Goal: Task Accomplishment & Management: Complete application form

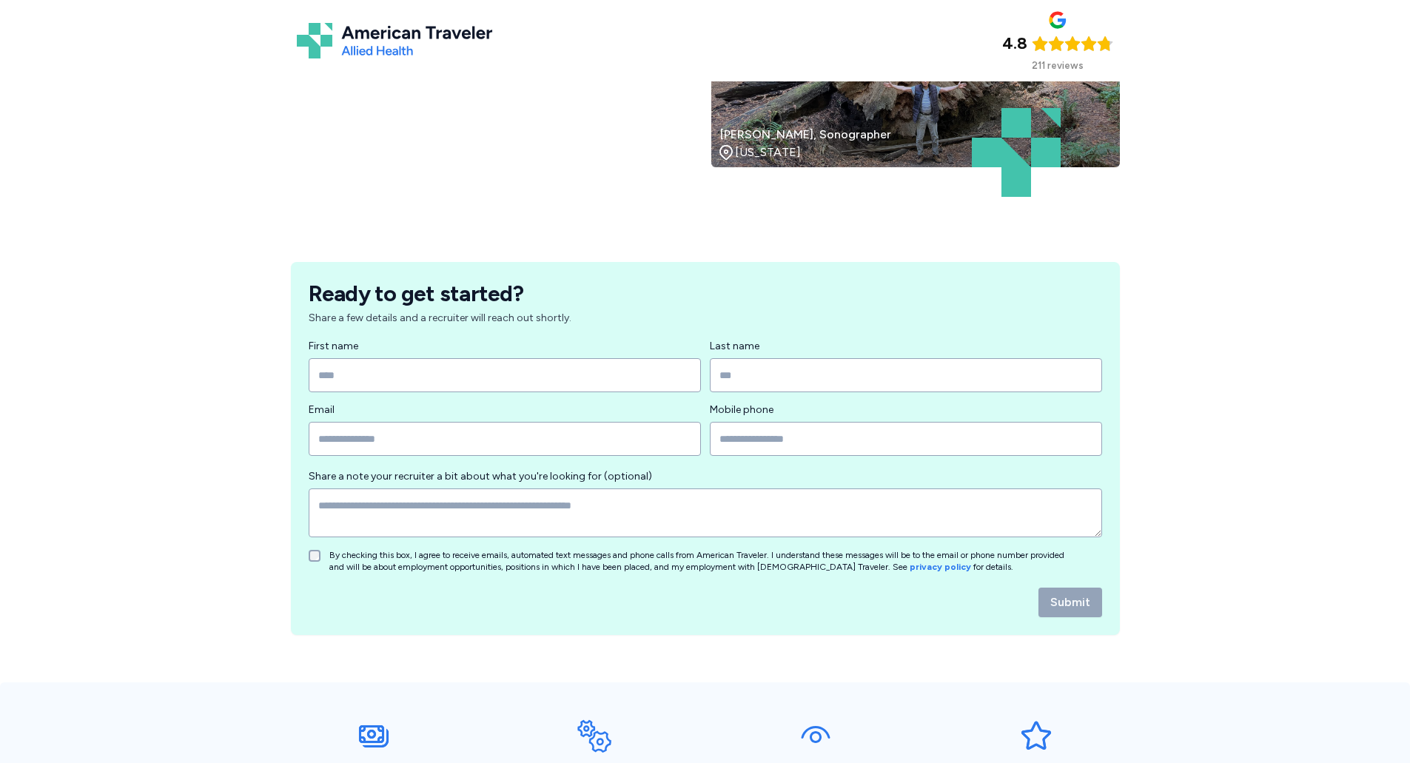
scroll to position [222, 0]
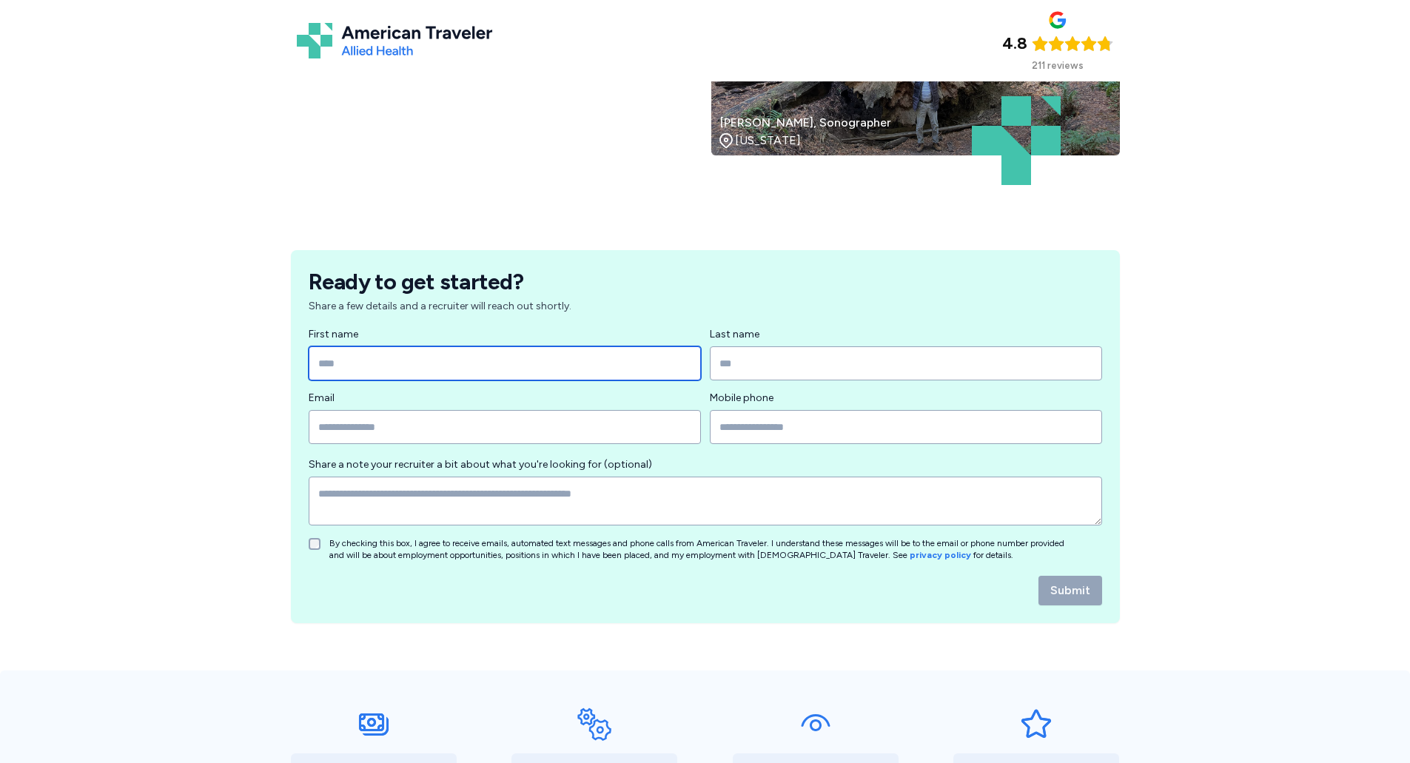
click at [361, 355] on input "First name" at bounding box center [505, 363] width 392 height 34
type input "*******"
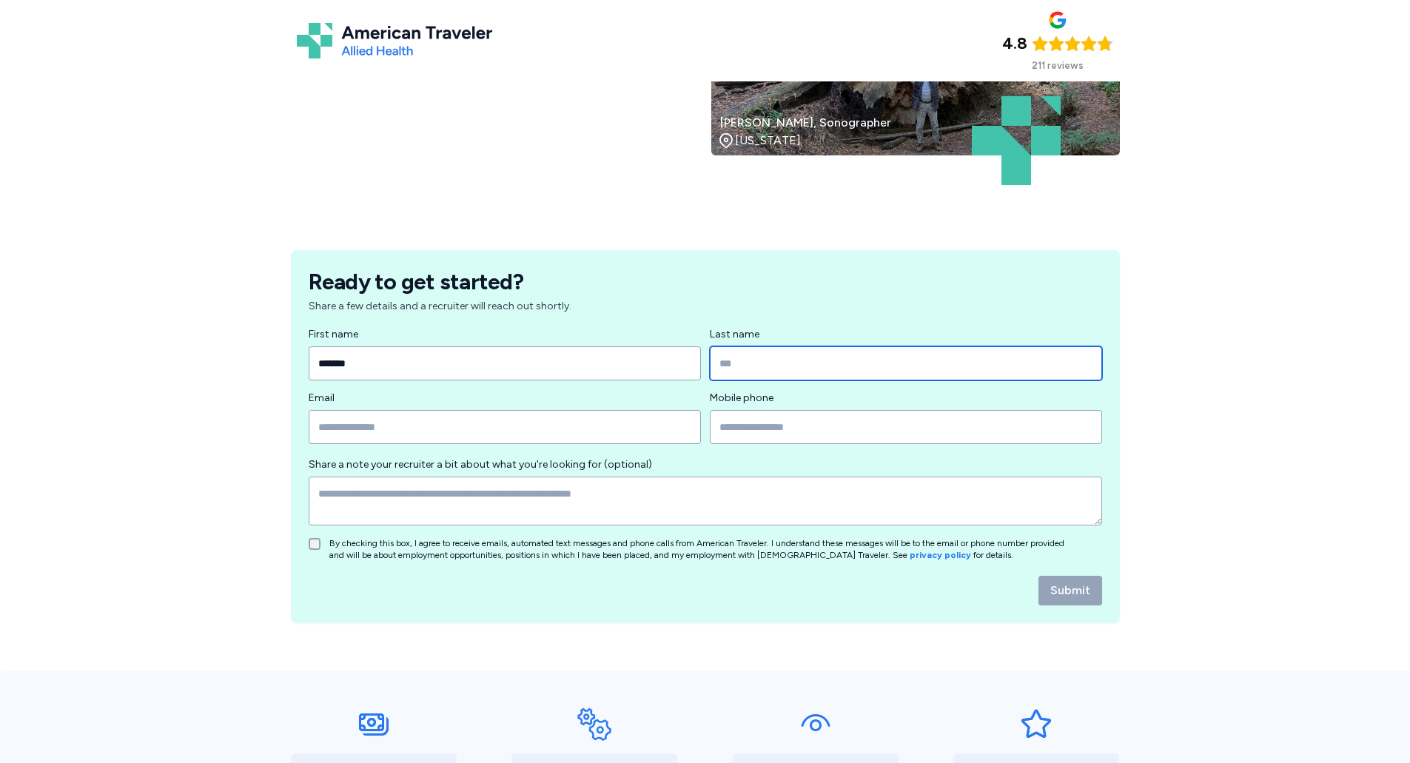
click at [778, 359] on input "Last name" at bounding box center [906, 363] width 392 height 34
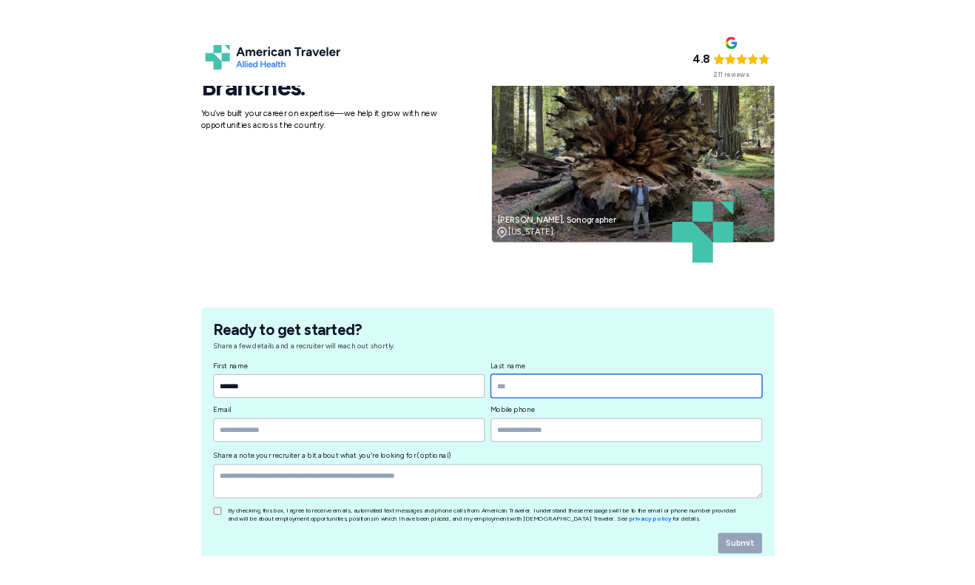
scroll to position [0, 0]
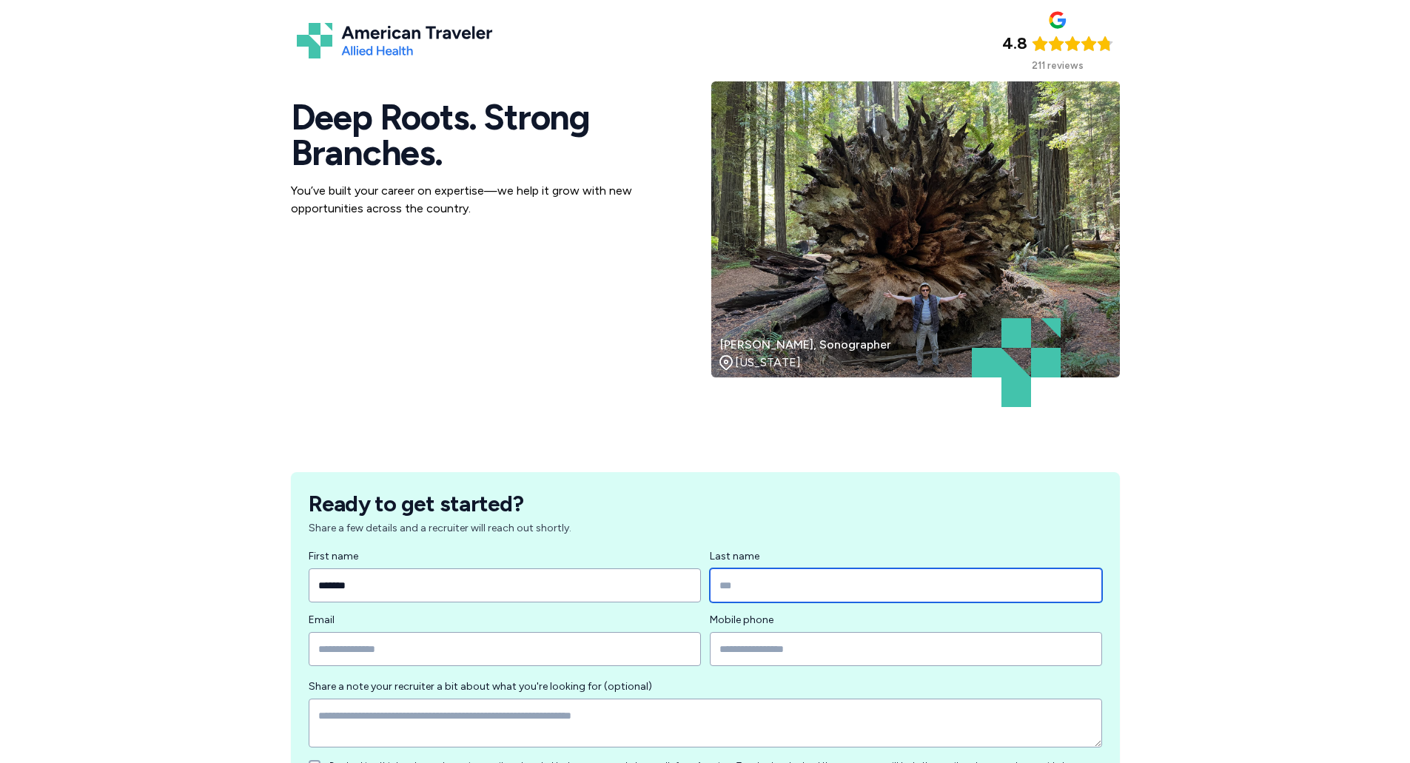
click at [772, 588] on input "Last name" at bounding box center [906, 585] width 392 height 34
type input "*******"
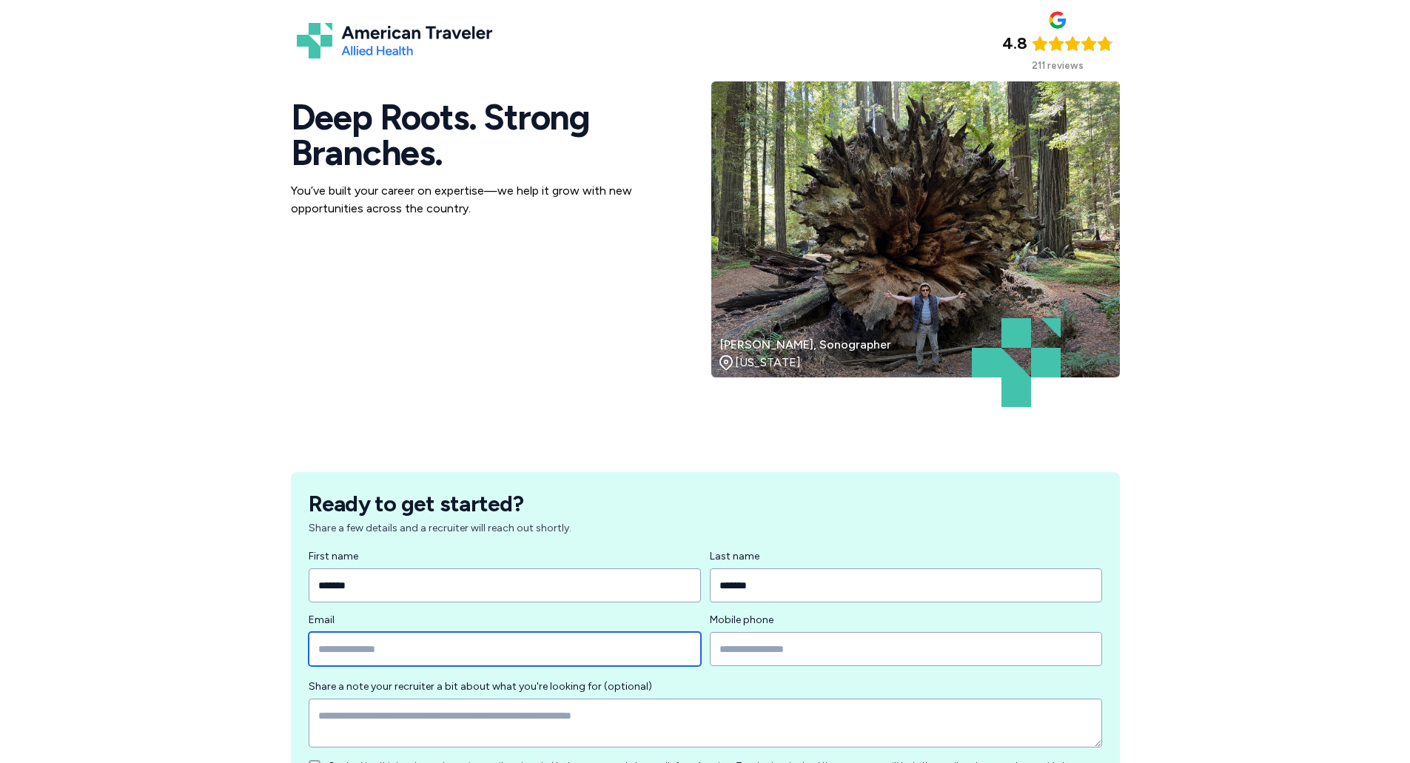
click at [342, 657] on input "Email" at bounding box center [505, 649] width 392 height 34
click at [363, 656] on input "********" at bounding box center [505, 649] width 392 height 34
type input "**********"
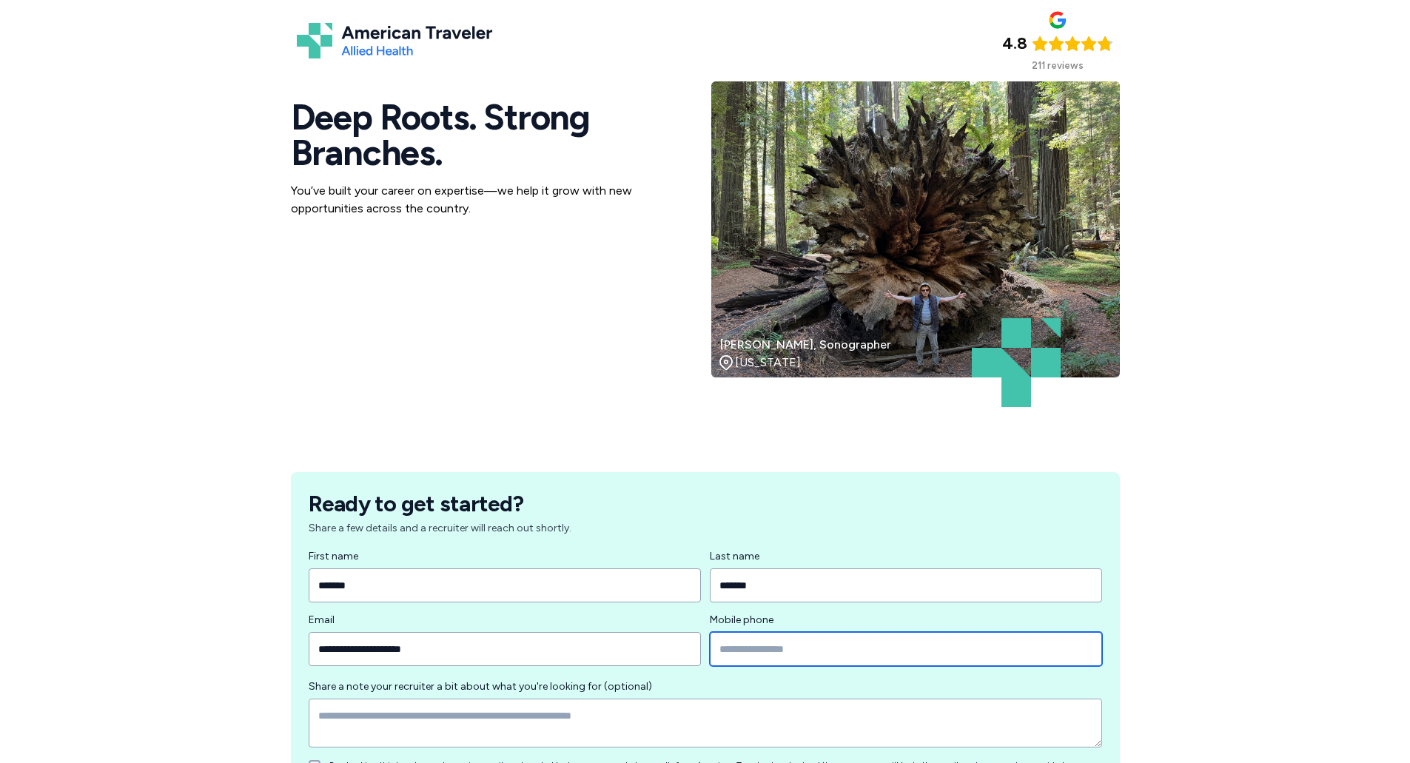
click at [733, 645] on input "Mobile phone" at bounding box center [906, 649] width 392 height 34
type input "**********"
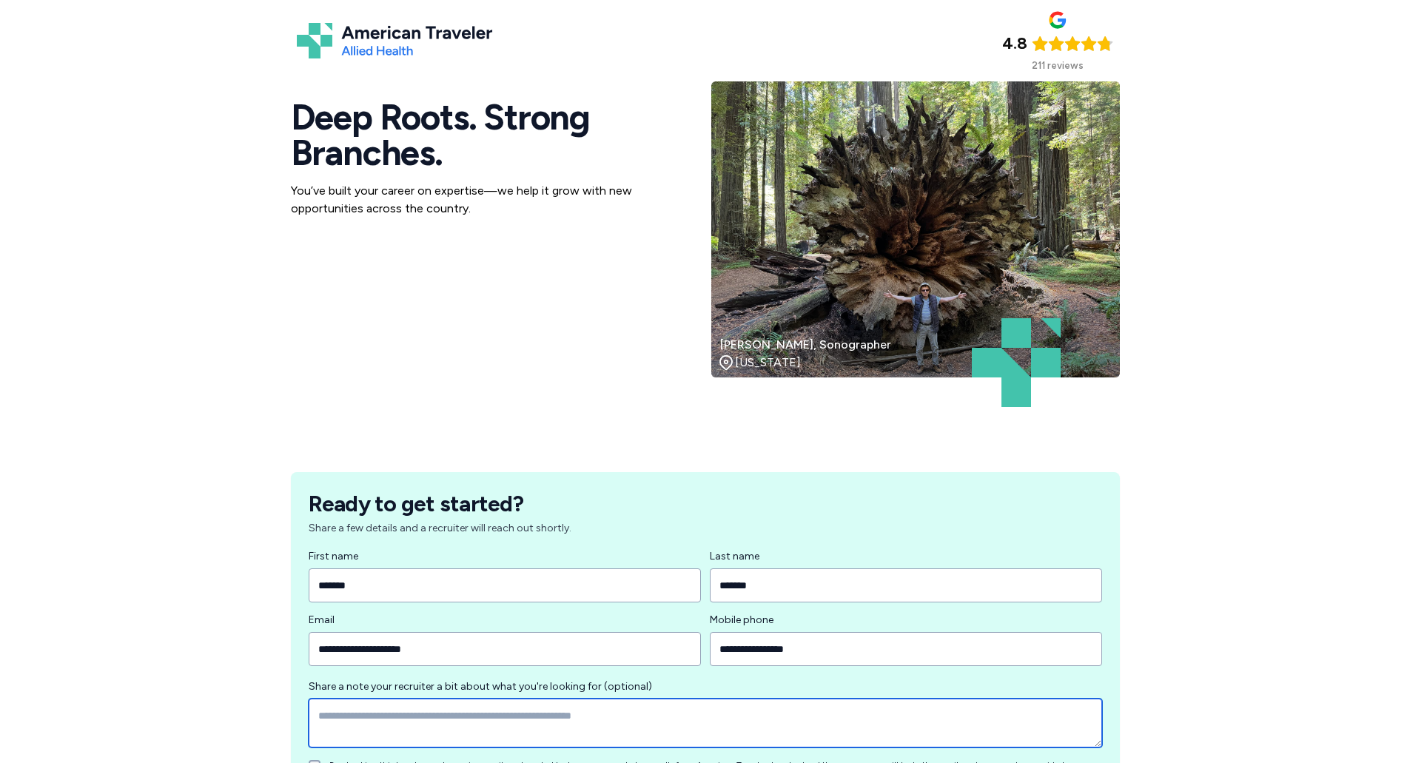
click at [512, 710] on textarea at bounding box center [705, 723] width 793 height 49
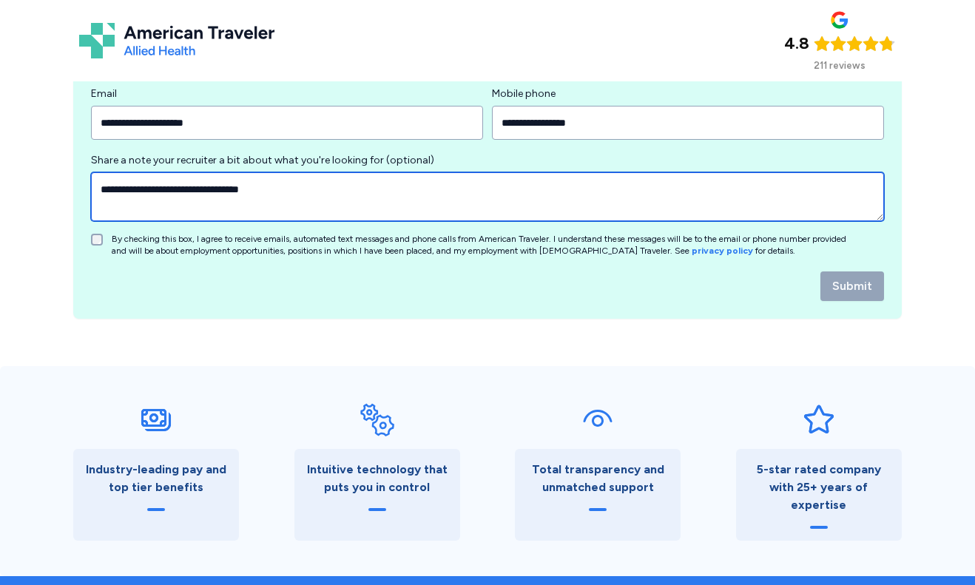
scroll to position [518, 0]
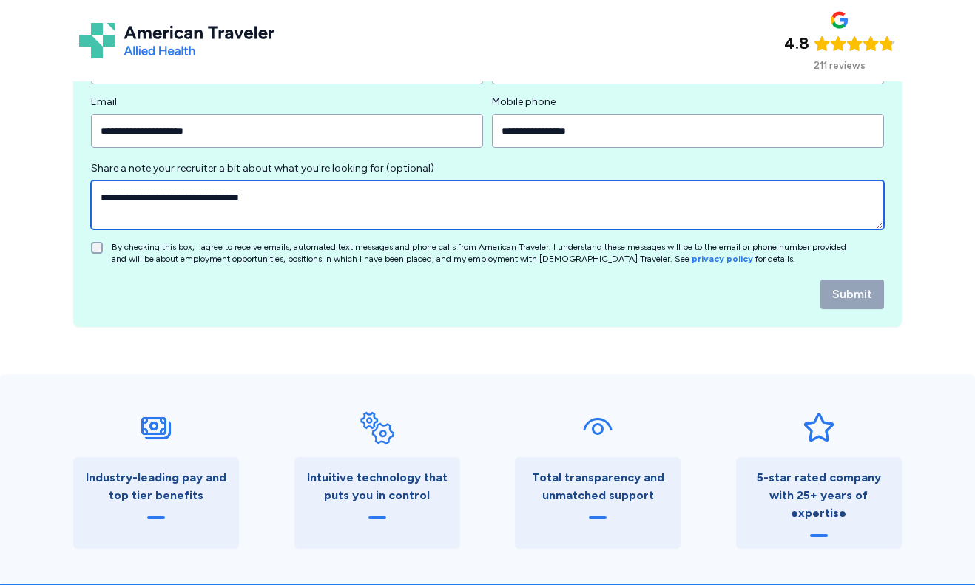
click at [297, 184] on textarea "**********" at bounding box center [487, 205] width 793 height 49
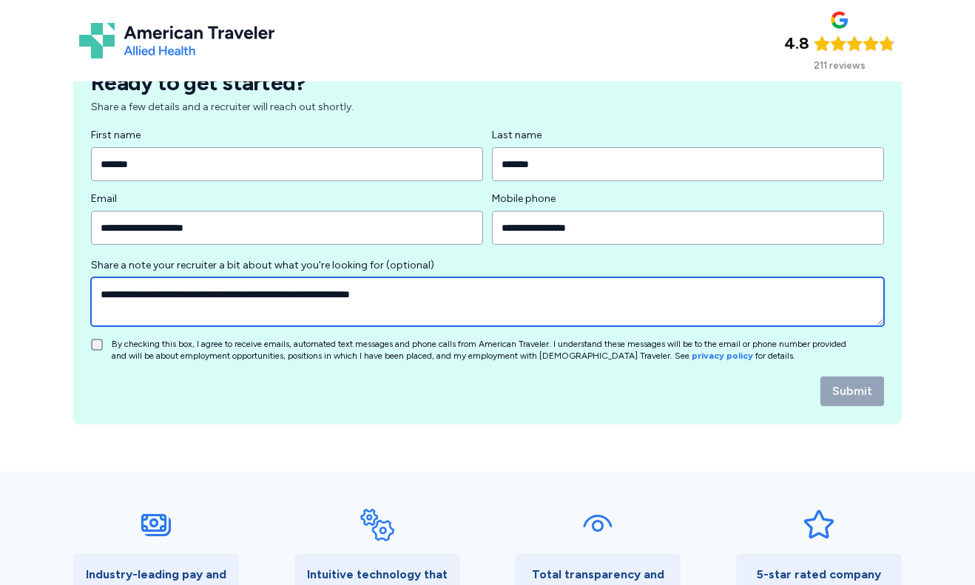
scroll to position [296, 0]
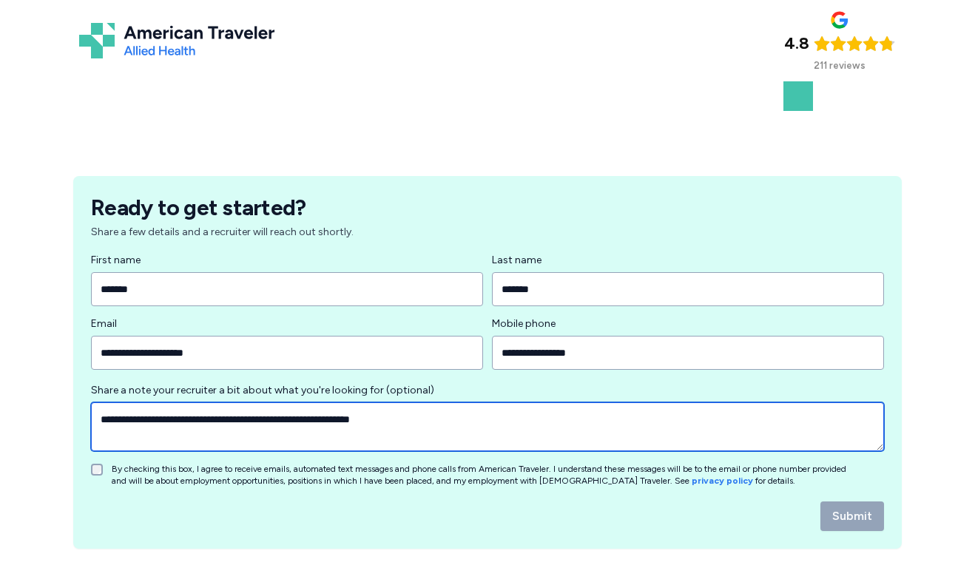
click at [391, 416] on textarea "**********" at bounding box center [487, 427] width 793 height 49
type textarea "**********"
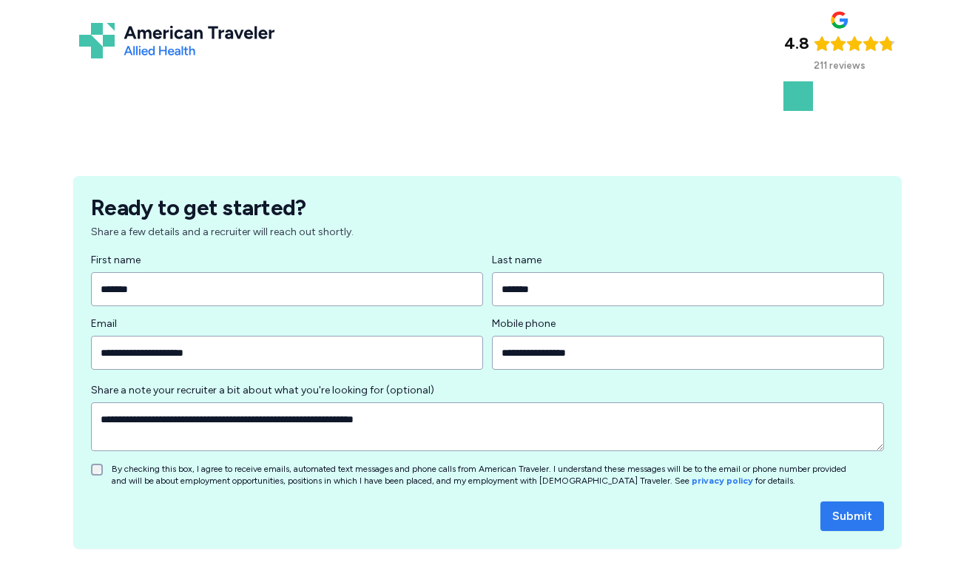
click at [836, 519] on span "Submit" at bounding box center [852, 517] width 40 height 18
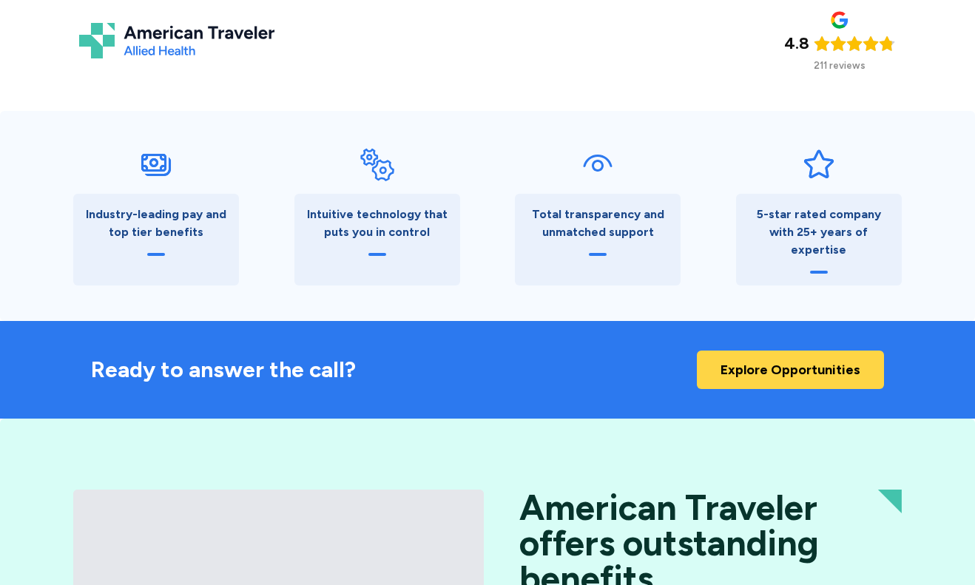
scroll to position [814, 0]
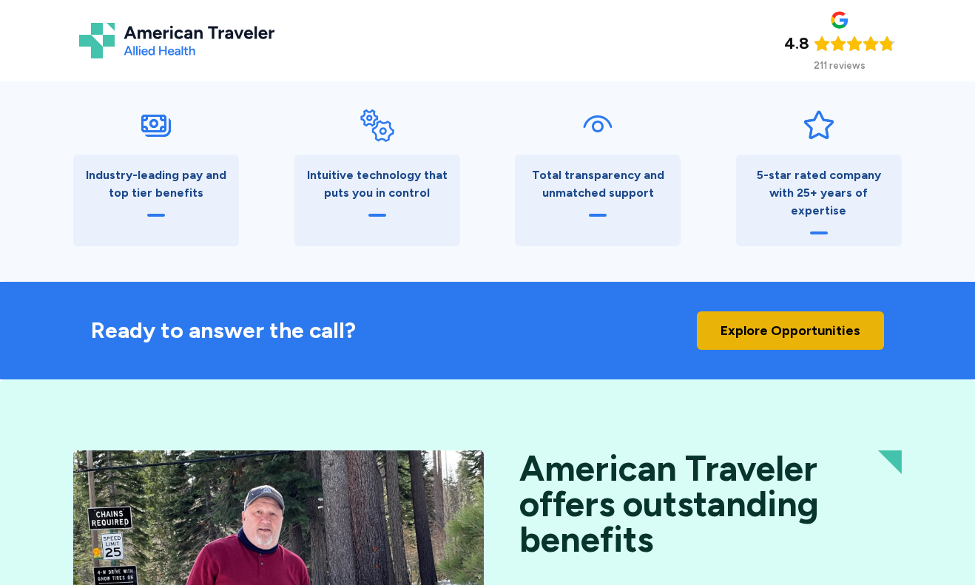
click at [757, 331] on link "Explore Opportunities" at bounding box center [790, 331] width 187 height 38
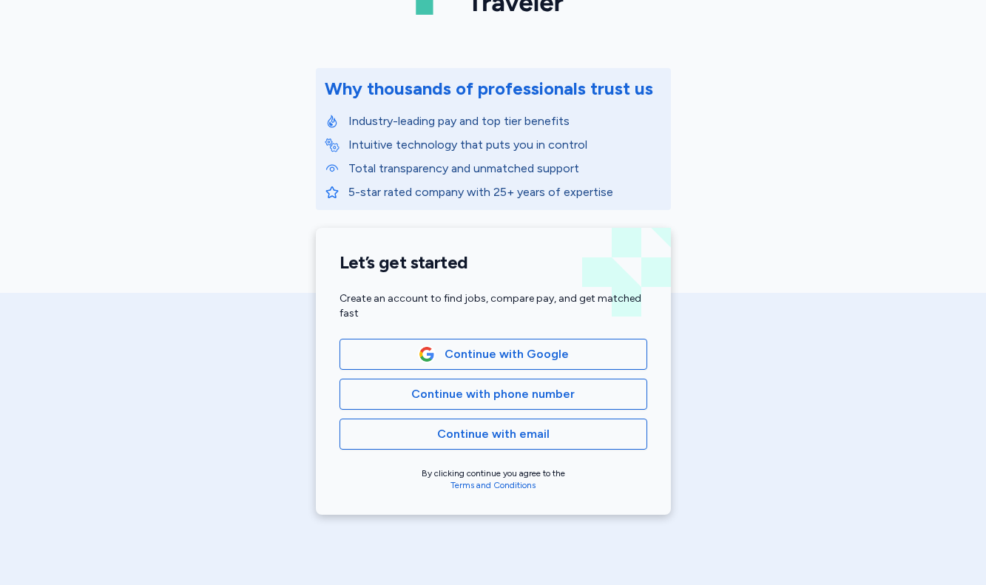
scroll to position [148, 0]
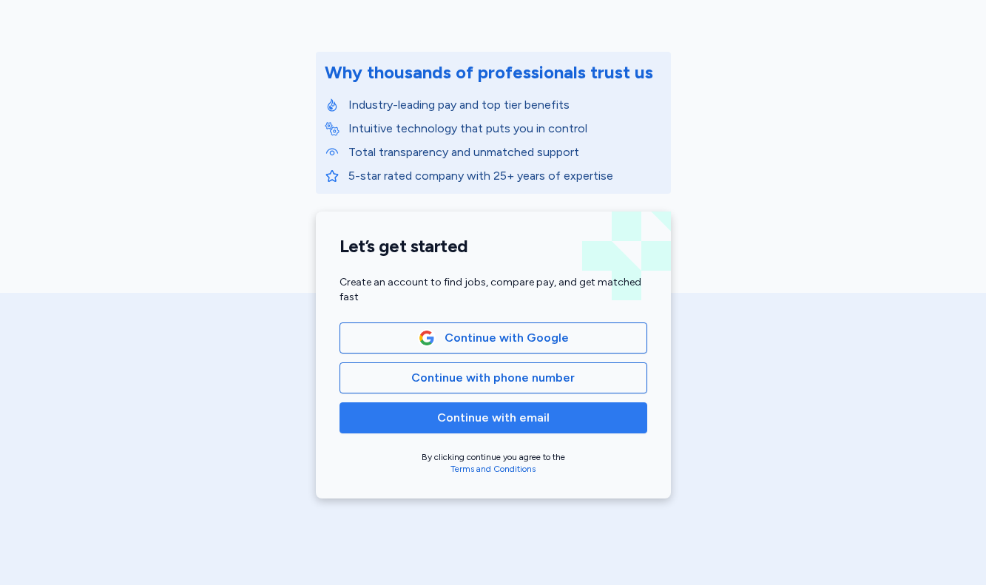
click at [477, 425] on span "Continue with email" at bounding box center [493, 418] width 112 height 18
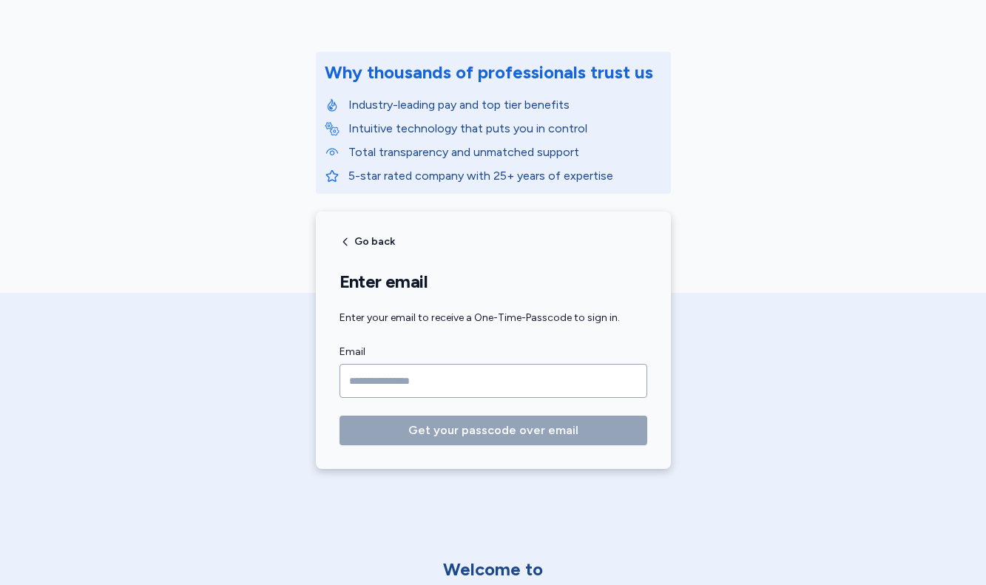
click at [445, 384] on input "Email" at bounding box center [494, 381] width 308 height 34
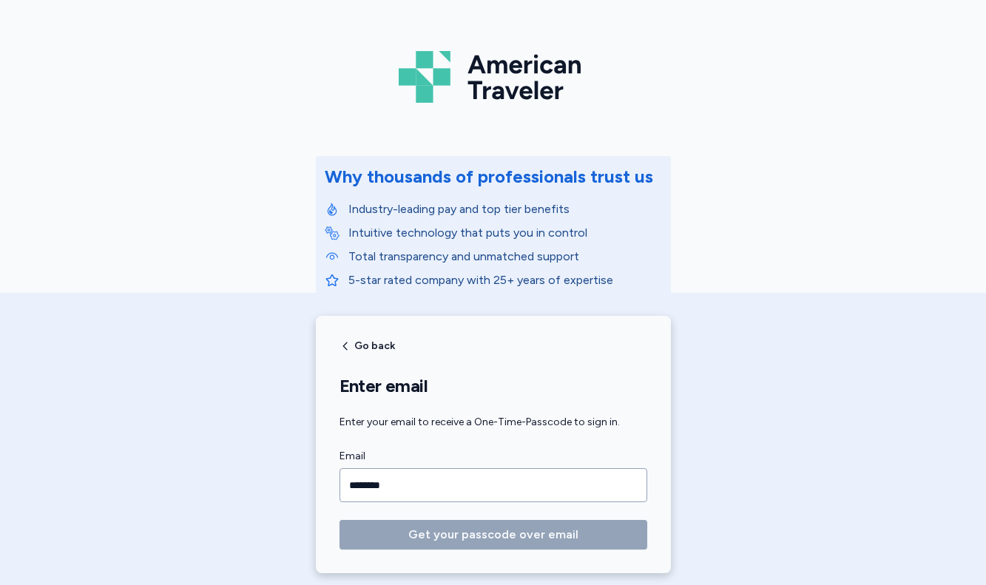
scroll to position [42, 0]
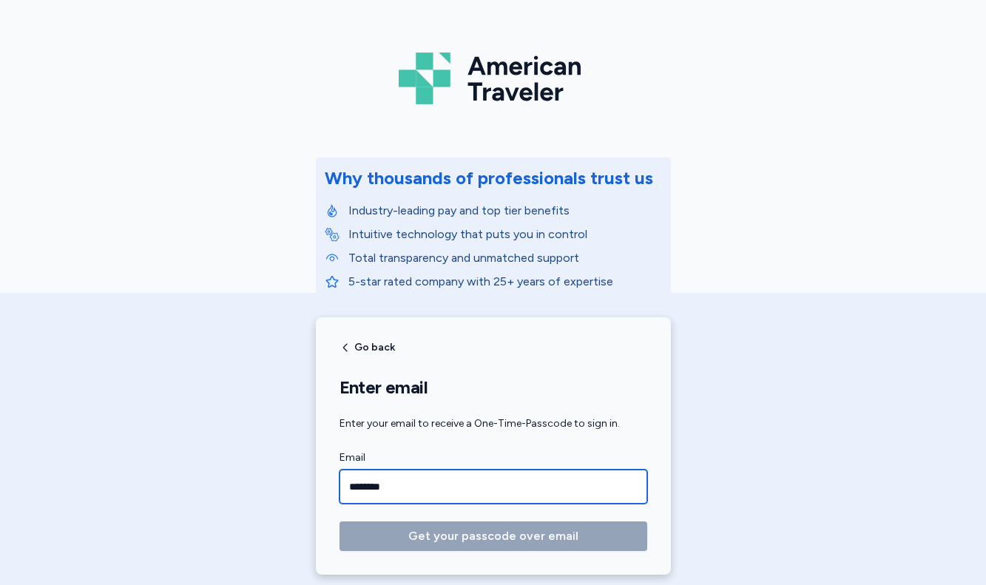
click at [388, 486] on input "********" at bounding box center [494, 487] width 308 height 34
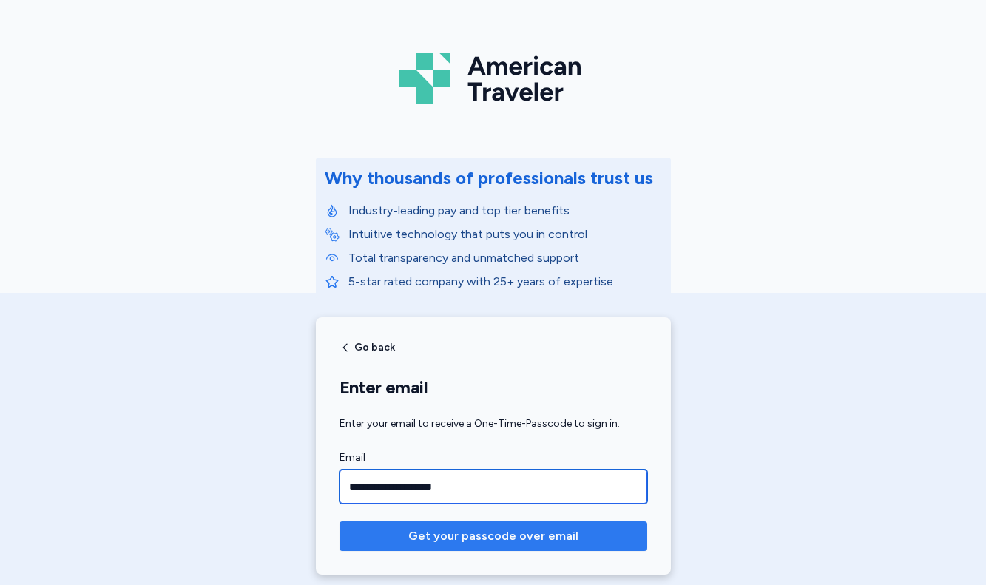
type input "**********"
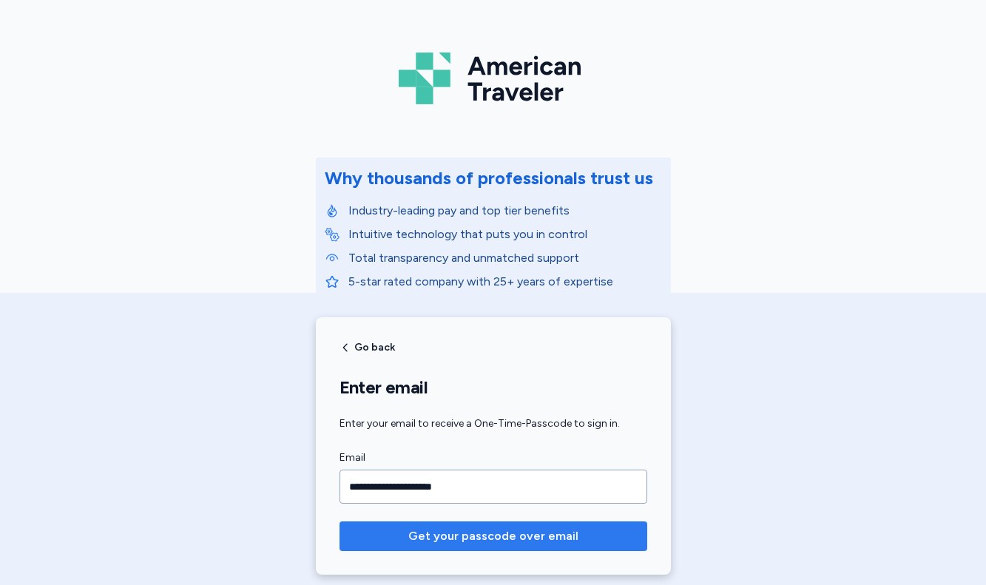
click at [514, 525] on button "Get your passcode over email" at bounding box center [494, 537] width 308 height 30
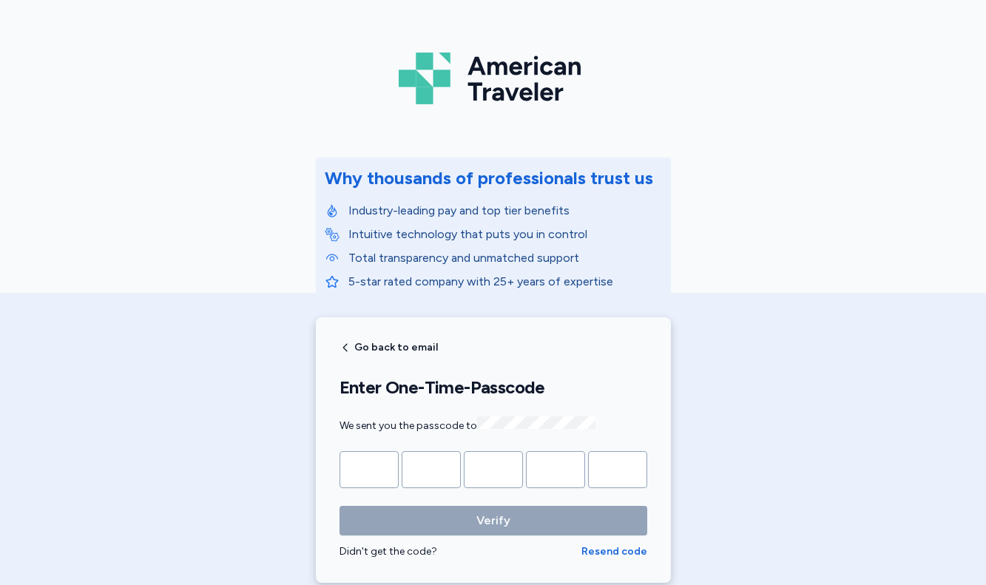
click at [377, 461] on input "Please enter OTP character 1" at bounding box center [369, 469] width 59 height 37
type input "*"
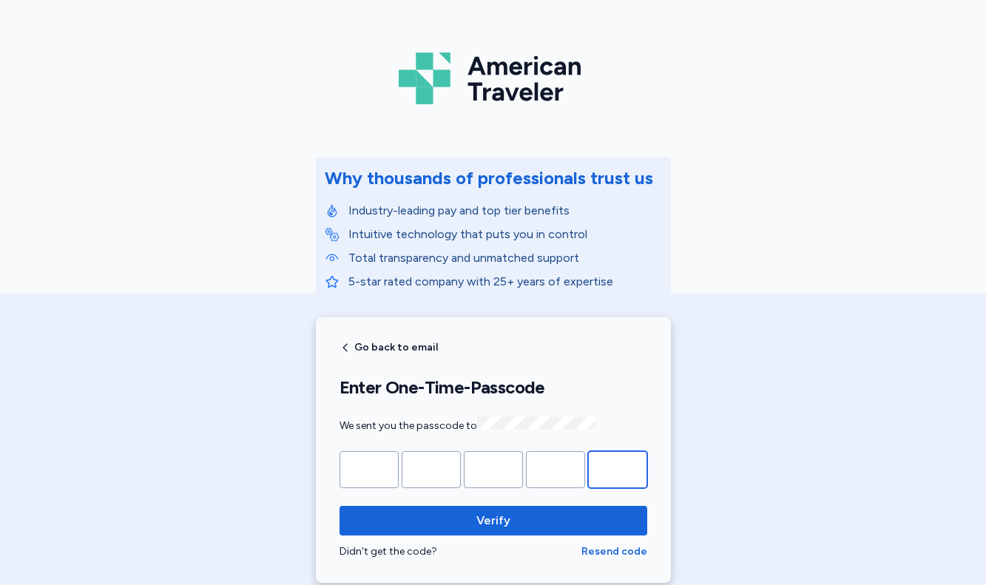
type input "*"
click at [340, 506] on button "Verify" at bounding box center [494, 521] width 308 height 30
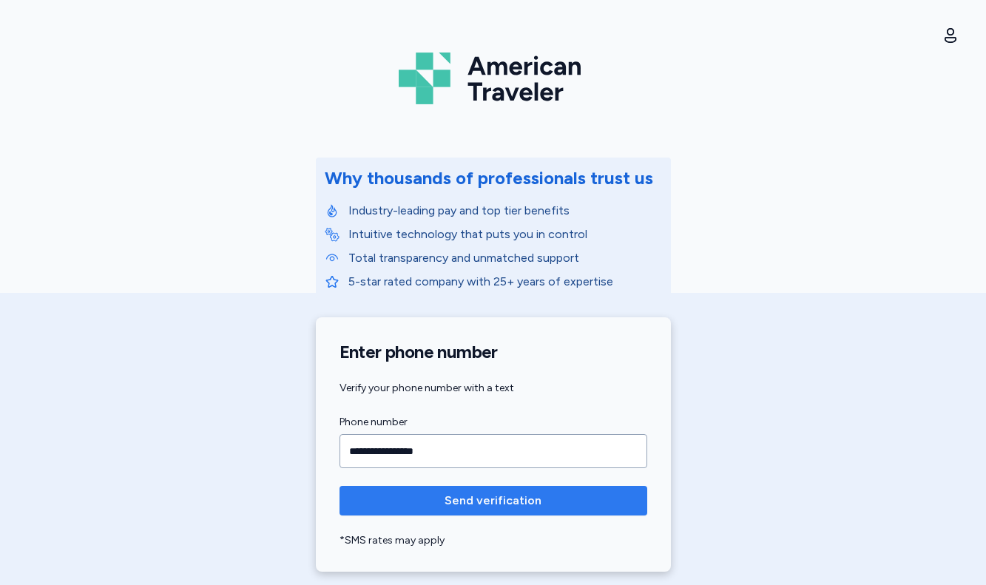
type input "**********"
click at [508, 497] on span "Send verification" at bounding box center [493, 501] width 97 height 18
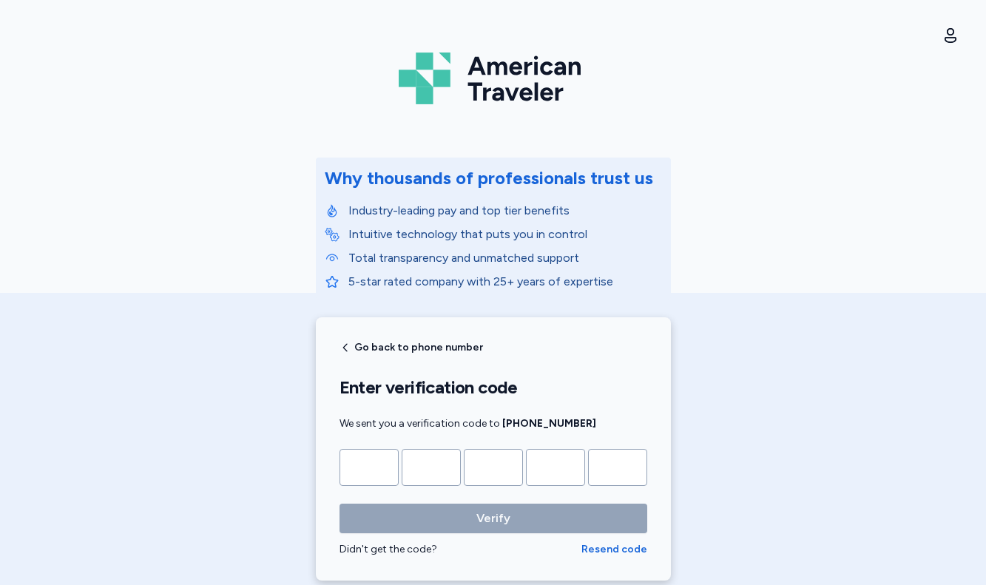
type input "*"
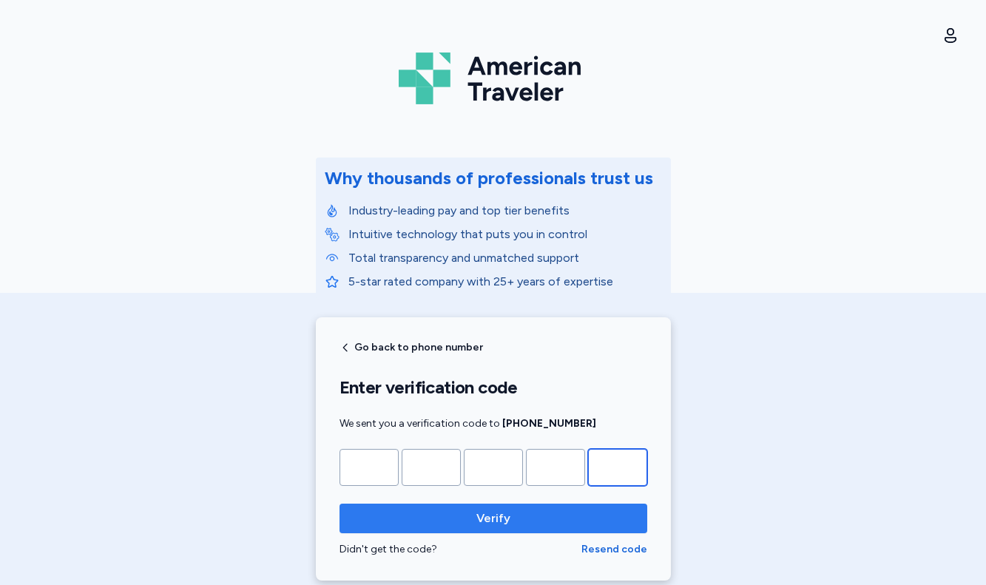
type input "*"
click at [340, 504] on button "Verify" at bounding box center [494, 519] width 308 height 30
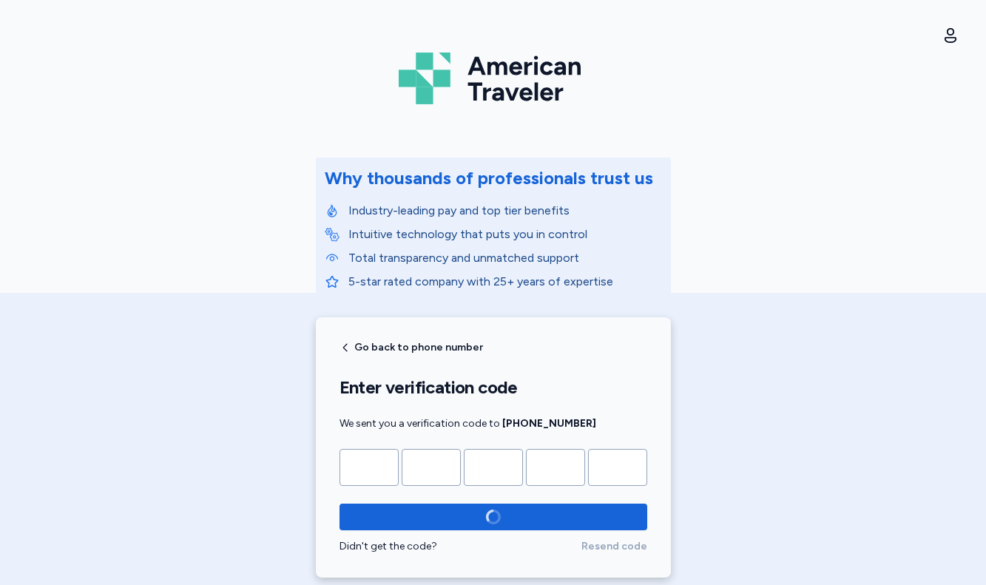
click at [458, 533] on div "Didn't get the code? Resend code" at bounding box center [494, 529] width 308 height 50
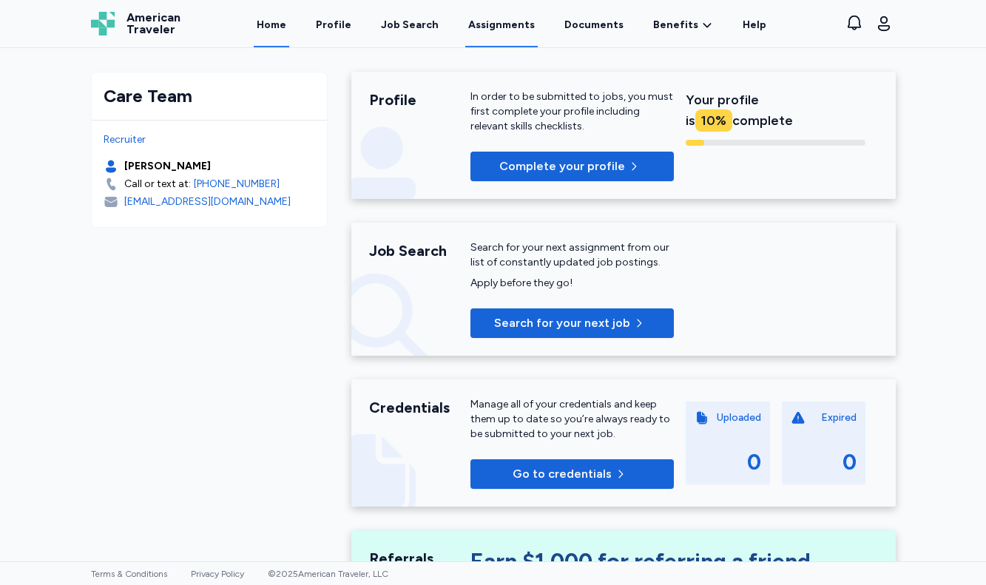
click at [493, 27] on link "Assignments" at bounding box center [501, 24] width 73 height 46
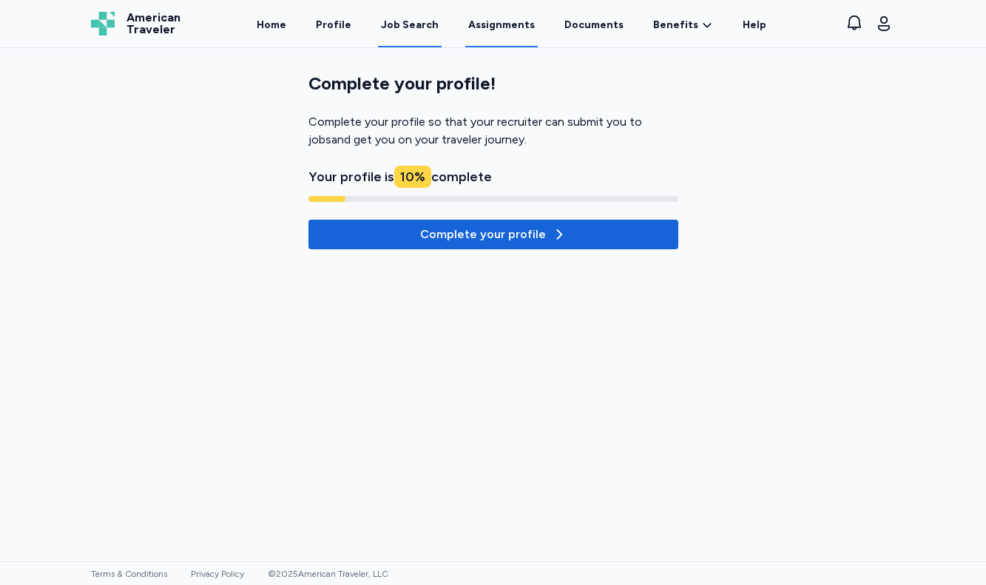
click at [439, 24] on div "Job Search" at bounding box center [410, 25] width 58 height 15
click at [422, 30] on div "Job Search" at bounding box center [410, 25] width 58 height 15
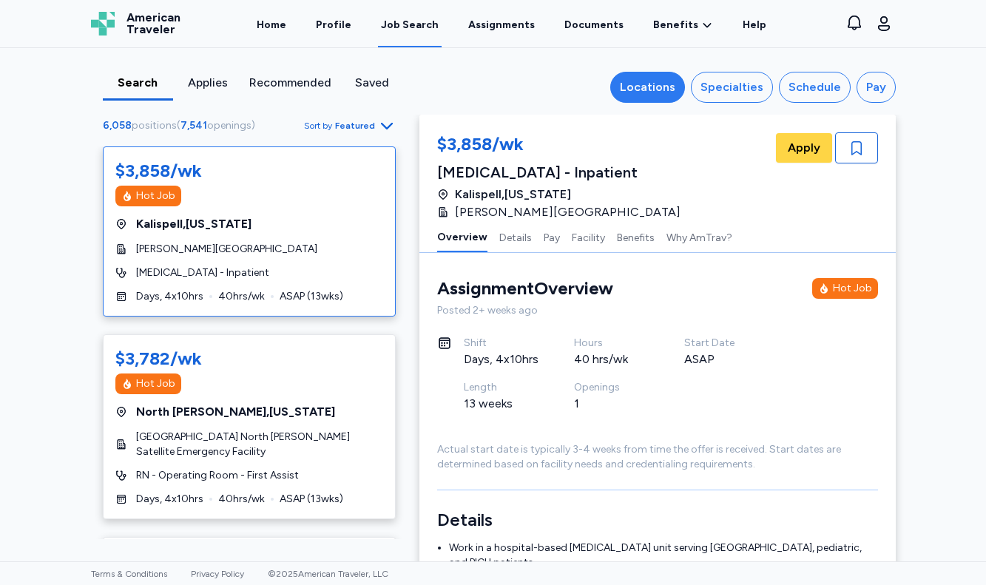
click at [642, 82] on div "Locations" at bounding box center [647, 87] width 55 height 18
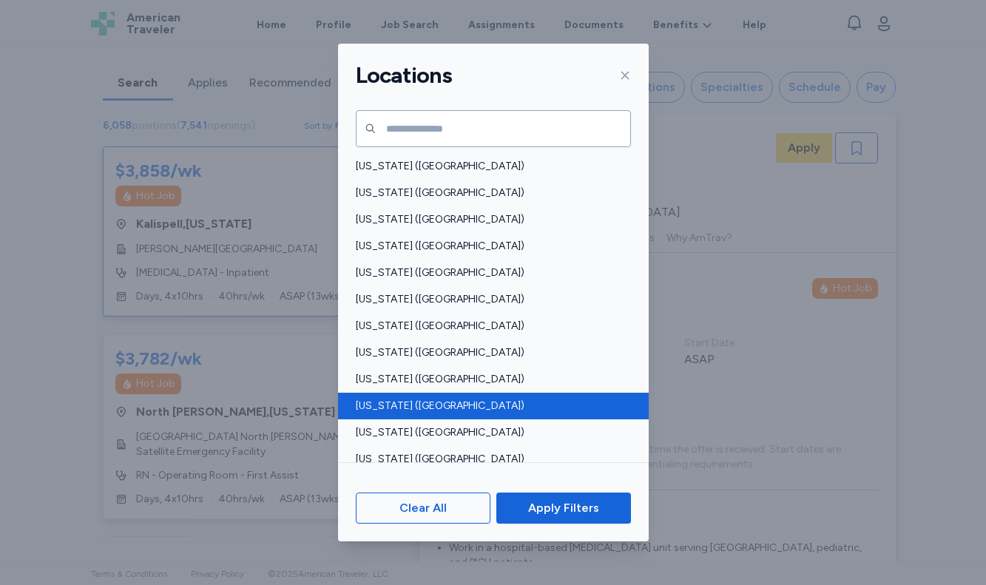
click at [407, 402] on span "Florida (FL)" at bounding box center [489, 406] width 266 height 15
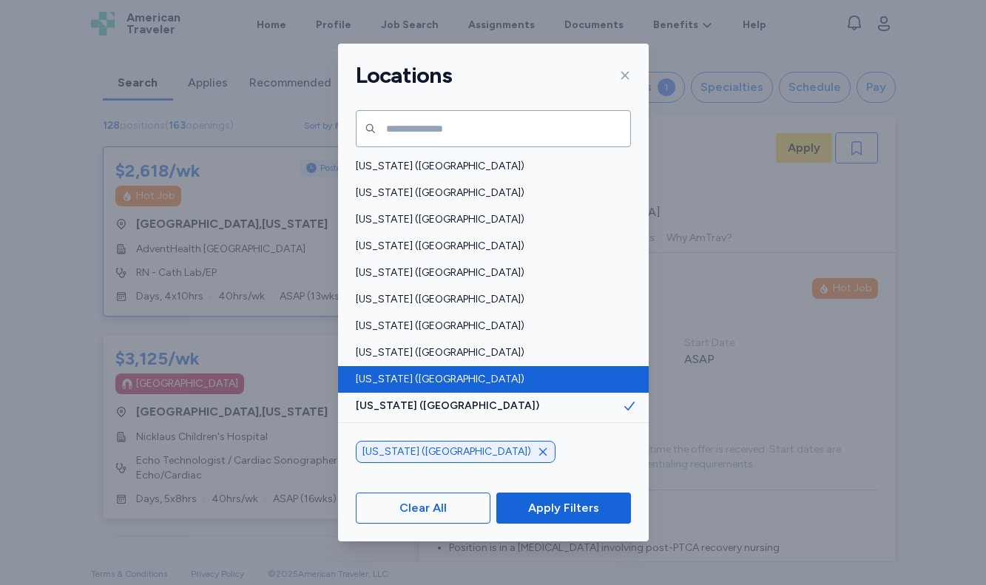
scroll to position [1, 0]
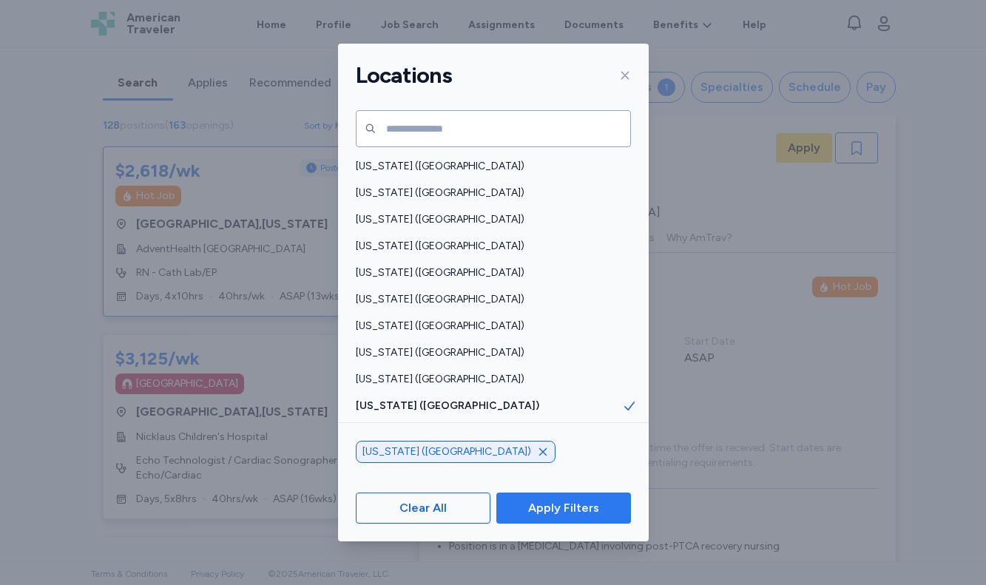
click at [582, 509] on span "Apply Filters" at bounding box center [563, 508] width 71 height 18
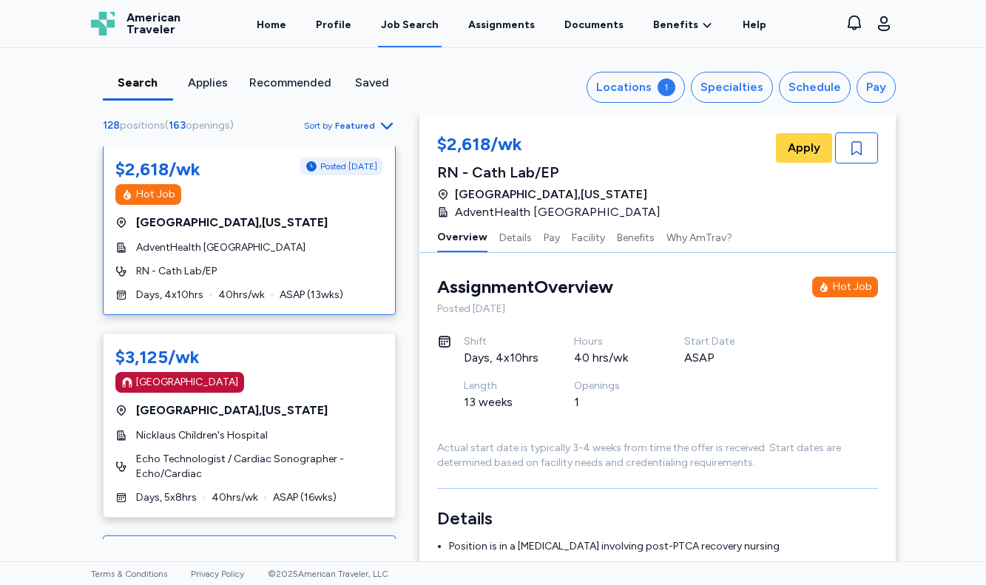
scroll to position [0, 0]
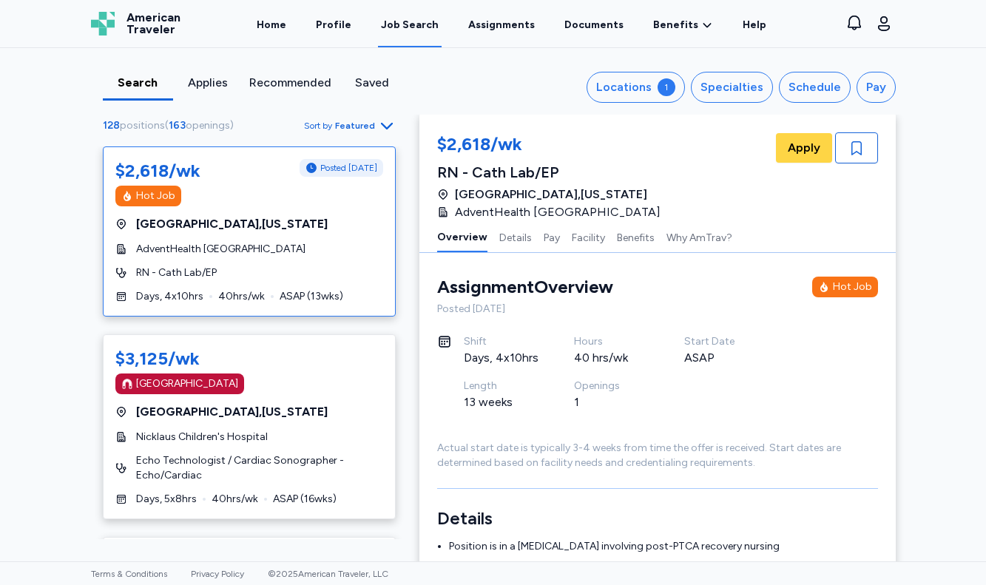
click at [261, 260] on div "$2,618/wk Posted 1 day ago Hot Job Port Charlotte , Florida AdventHealth Port C…" at bounding box center [249, 232] width 293 height 170
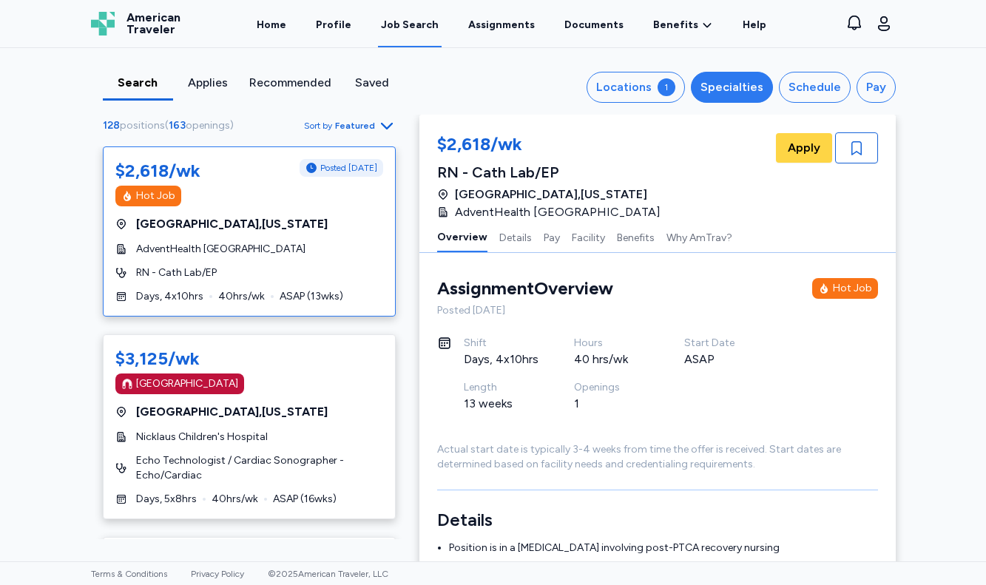
click at [734, 81] on div "Specialties" at bounding box center [732, 87] width 63 height 18
click at [741, 87] on div "Specialties" at bounding box center [732, 87] width 63 height 18
click at [723, 90] on div "Specialties" at bounding box center [732, 87] width 63 height 18
click at [724, 91] on div "Specialties" at bounding box center [732, 87] width 63 height 18
click at [823, 90] on div "Schedule" at bounding box center [815, 87] width 53 height 18
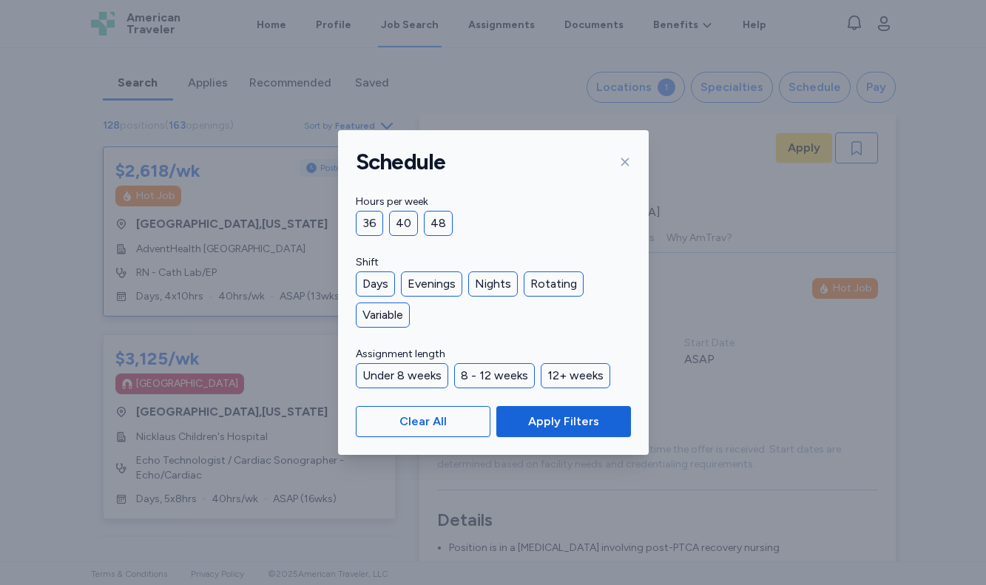
click at [630, 149] on div "Schedule" at bounding box center [493, 162] width 311 height 64
click at [633, 161] on div "Schedule" at bounding box center [493, 162] width 311 height 64
click at [628, 163] on icon at bounding box center [625, 162] width 12 height 12
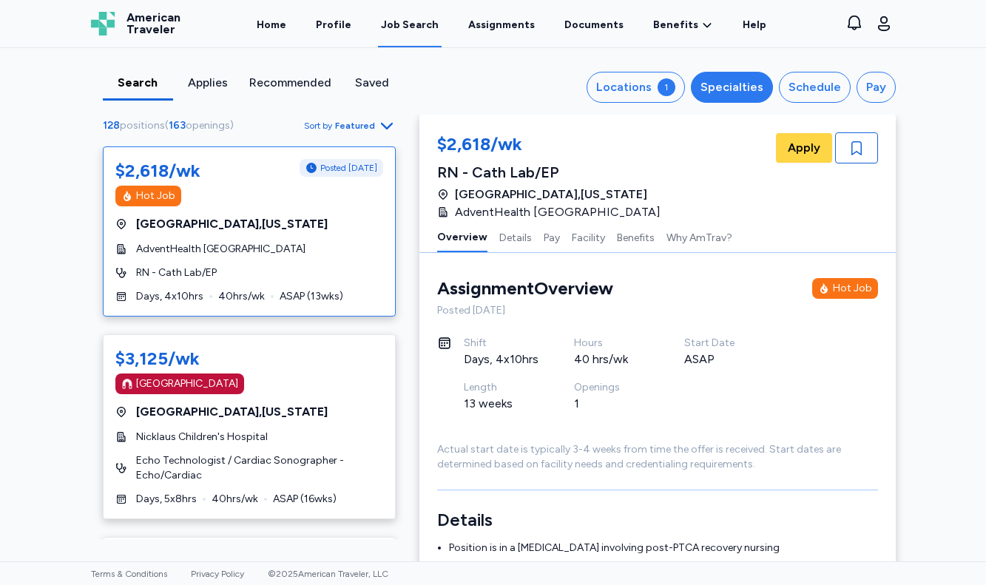
click at [727, 98] on button "Specialties" at bounding box center [732, 87] width 82 height 31
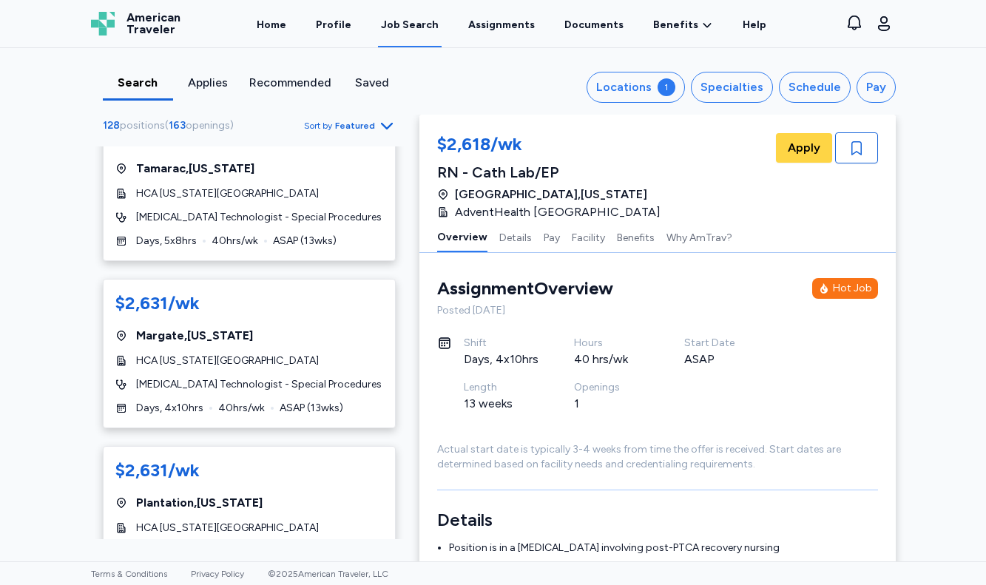
scroll to position [1554, 0]
click at [738, 75] on button "Specialties" at bounding box center [732, 87] width 82 height 31
click at [739, 80] on div "Specialties" at bounding box center [732, 87] width 63 height 18
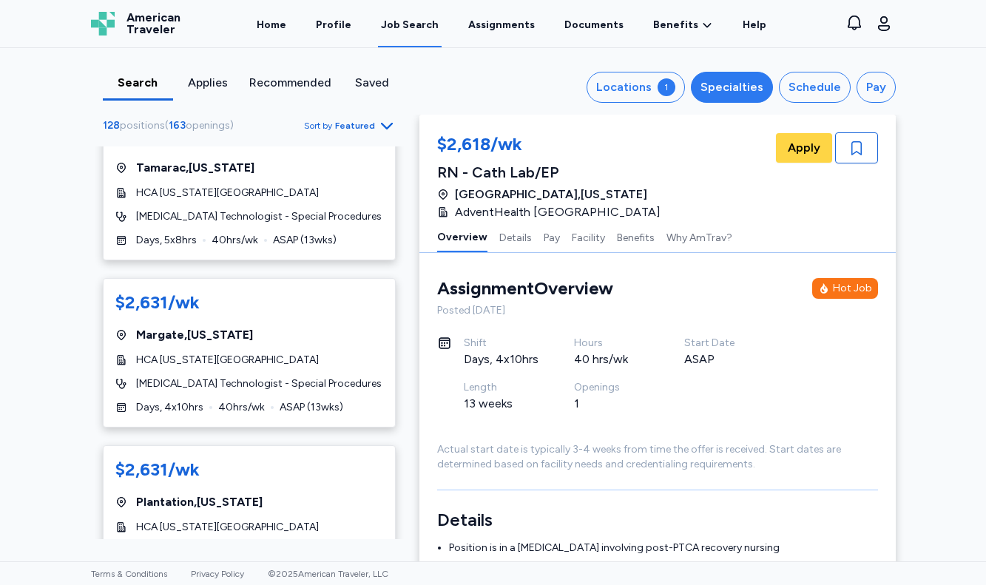
click at [739, 80] on div "Specialties" at bounding box center [732, 87] width 63 height 18
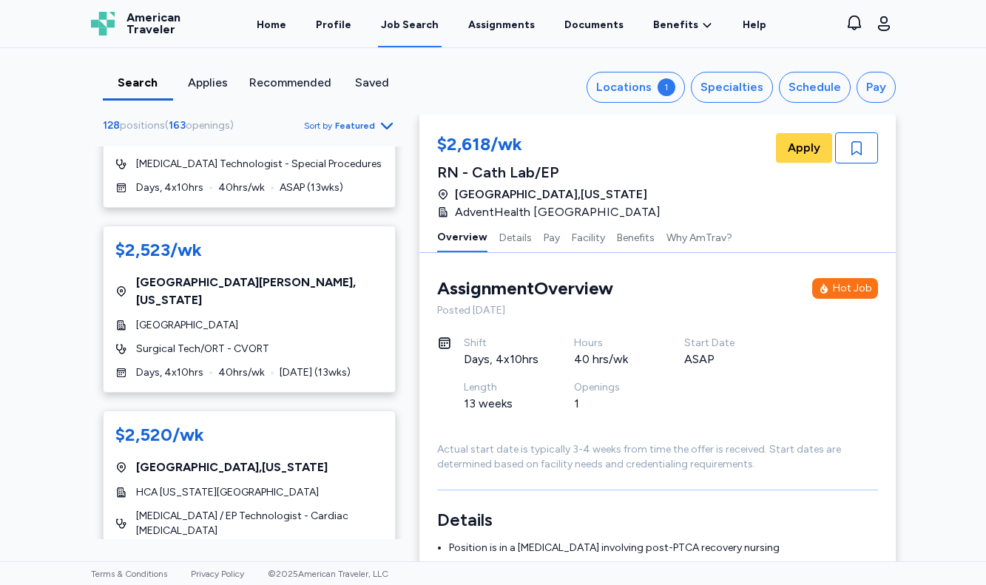
scroll to position [2146, 0]
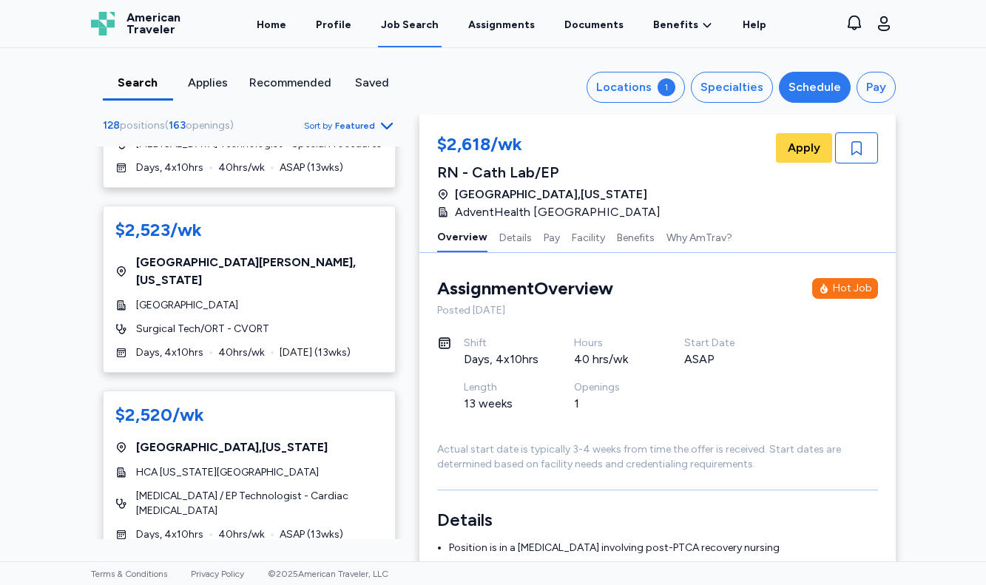
click at [824, 79] on div "Schedule" at bounding box center [815, 87] width 53 height 18
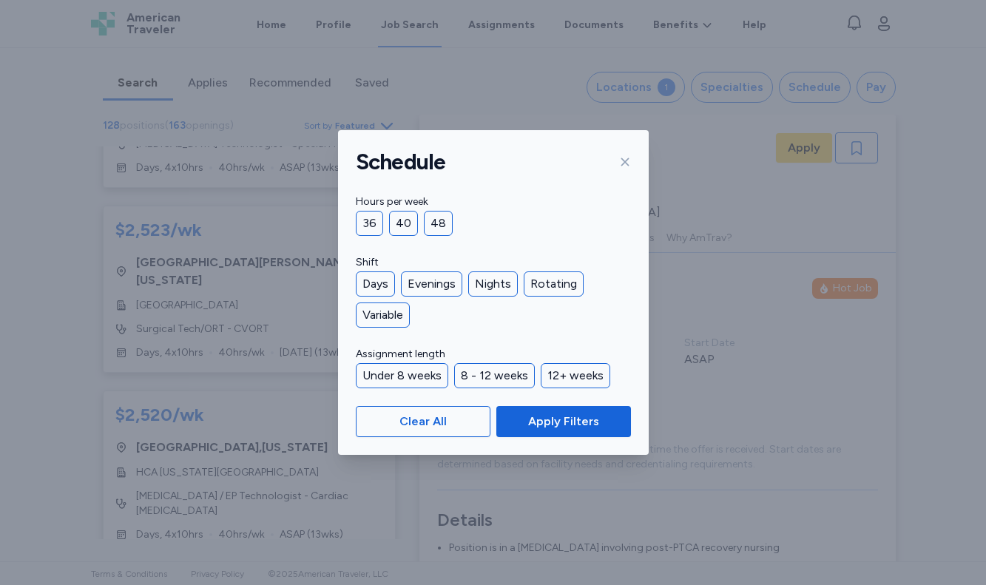
click at [625, 163] on icon at bounding box center [625, 162] width 12 height 12
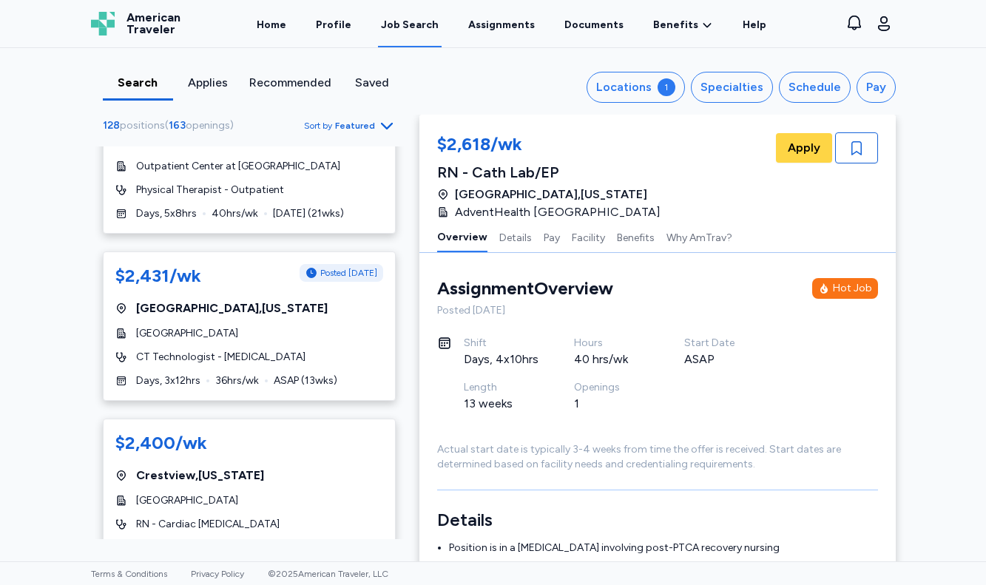
scroll to position [3626, 0]
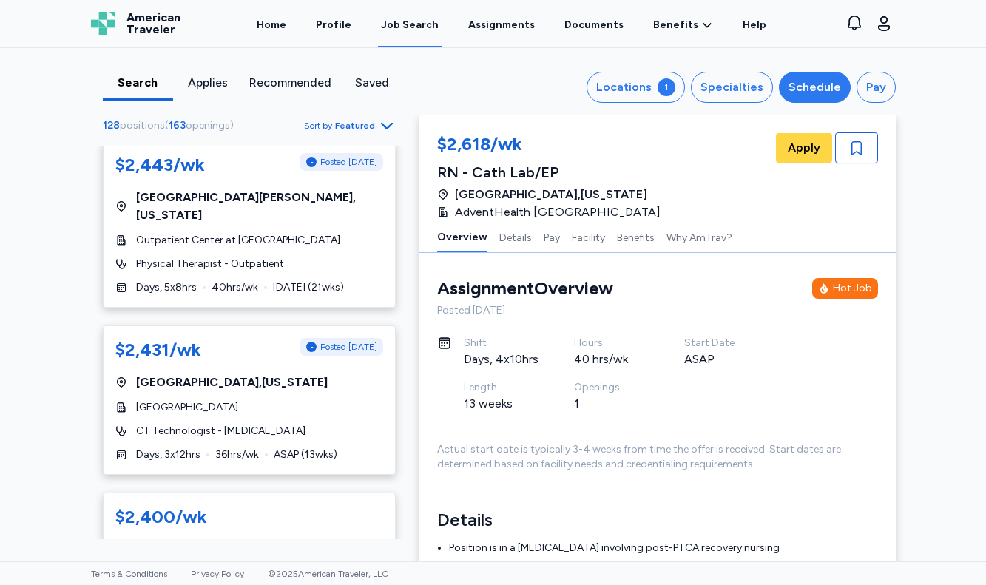
click at [807, 82] on div "Schedule" at bounding box center [815, 87] width 53 height 18
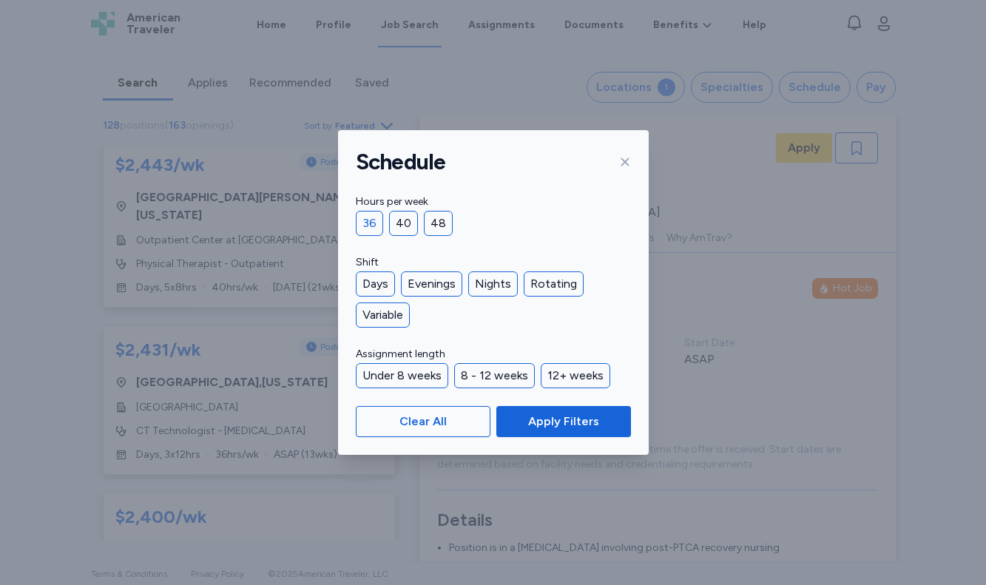
click at [380, 213] on div "36" at bounding box center [369, 223] width 27 height 25
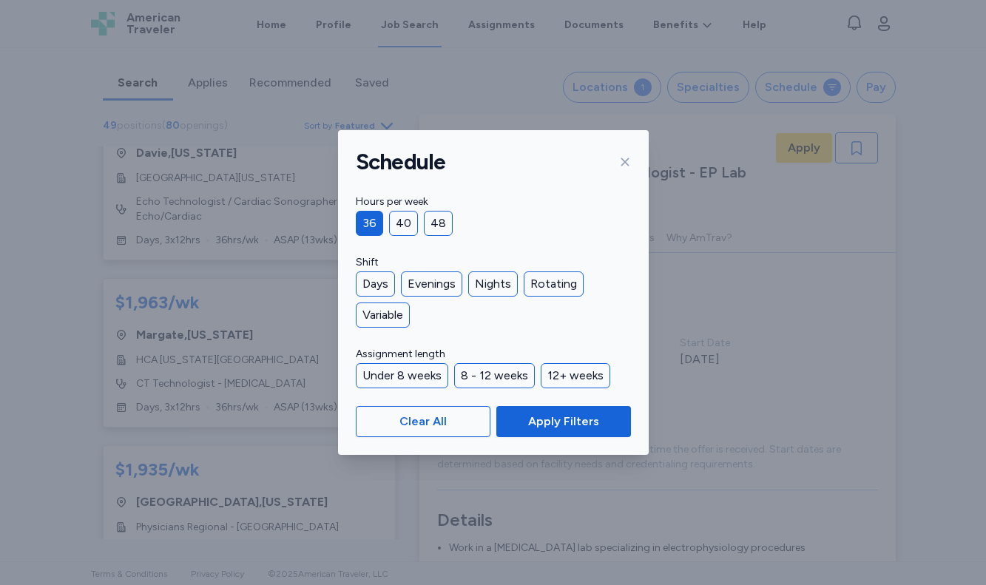
scroll to position [130, 0]
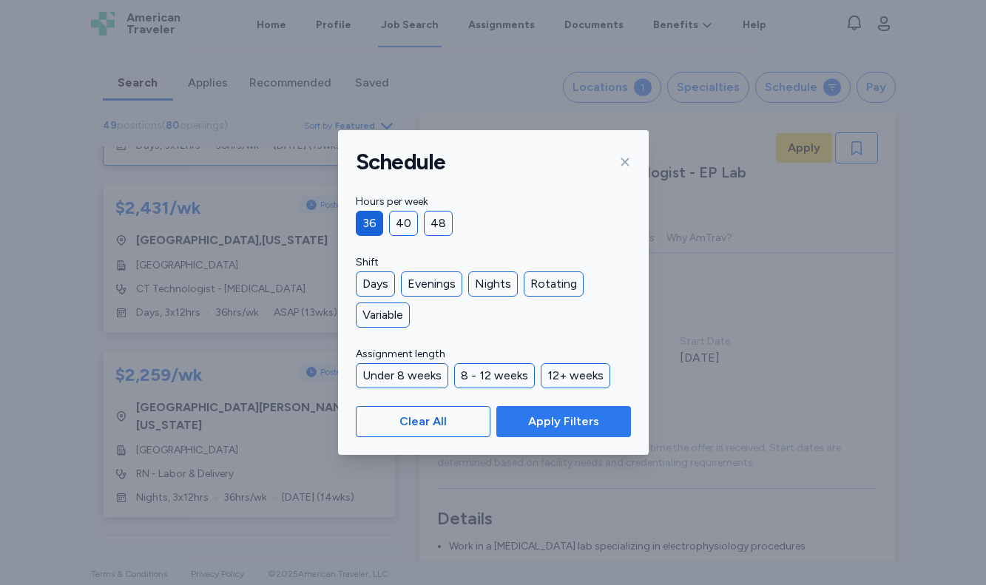
click at [579, 418] on span "Apply Filters" at bounding box center [563, 422] width 71 height 18
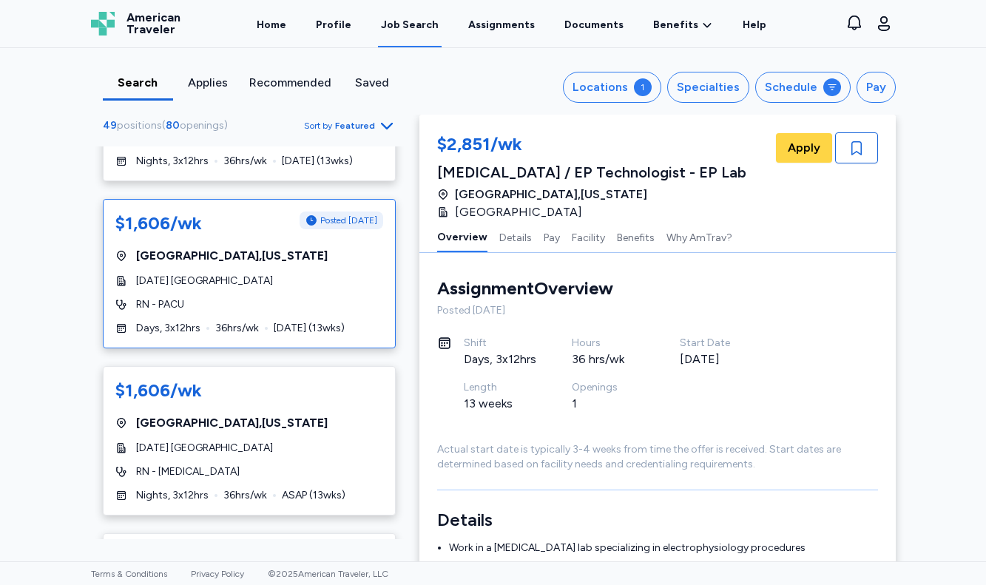
scroll to position [6512, 0]
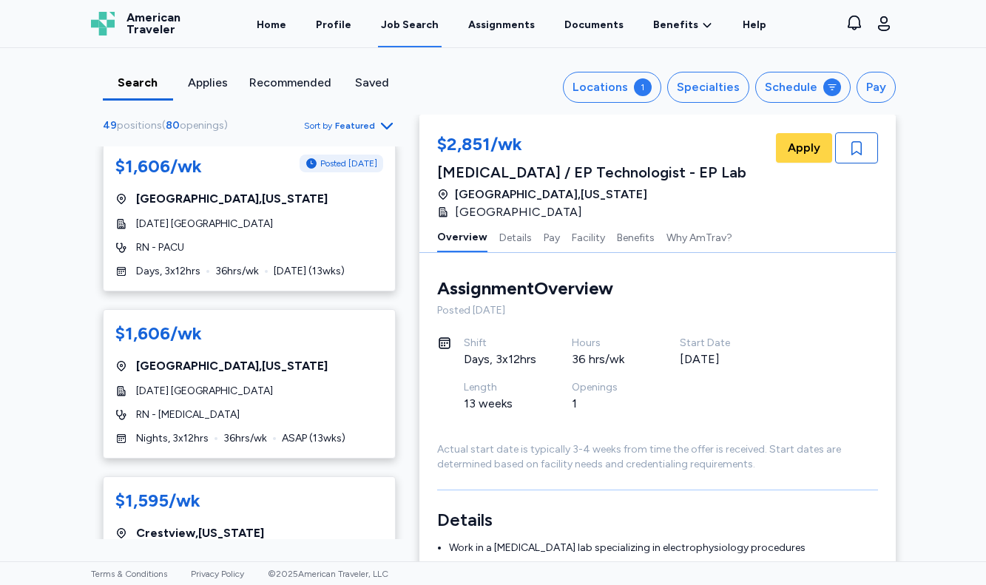
click at [284, 78] on div "Recommended" at bounding box center [290, 83] width 82 height 18
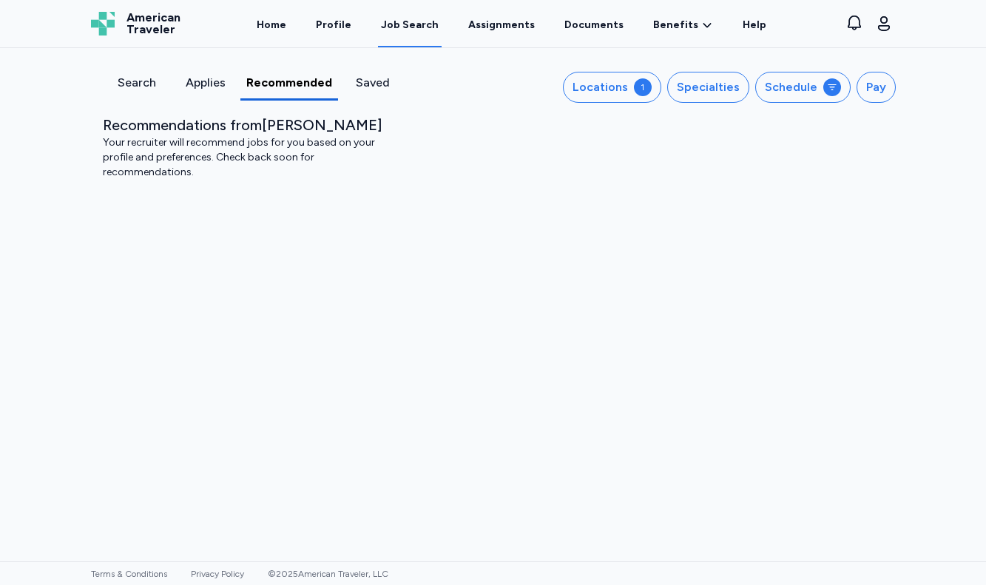
click at [138, 82] on div "Search" at bounding box center [137, 83] width 57 height 18
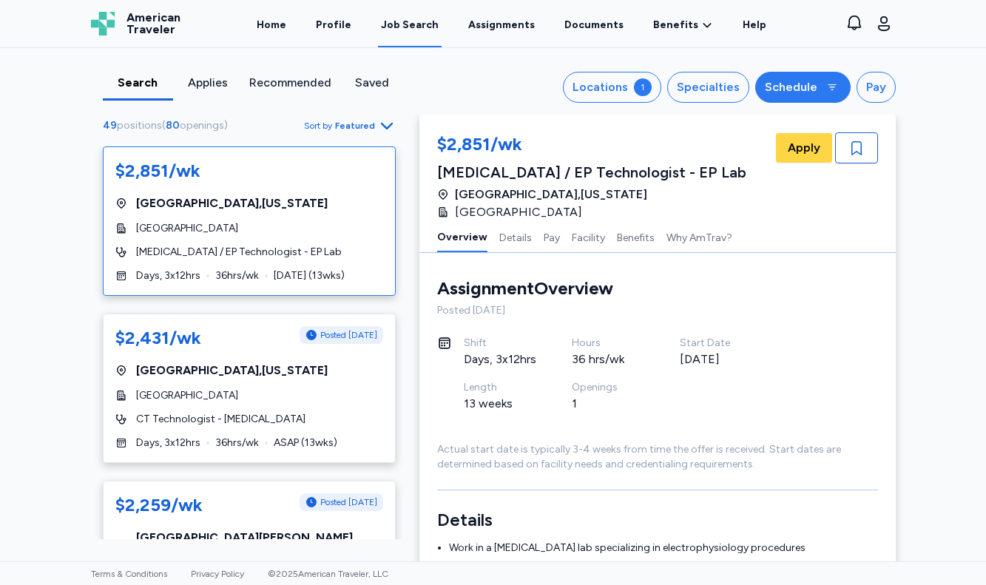
click at [827, 88] on icon "button" at bounding box center [833, 87] width 12 height 12
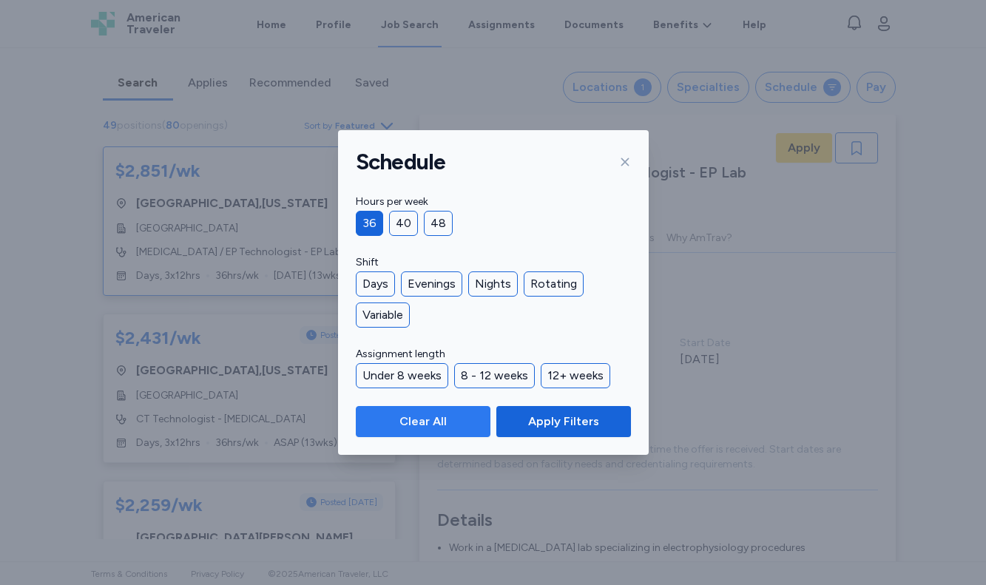
click at [449, 414] on span "Clear All" at bounding box center [424, 422] width 110 height 18
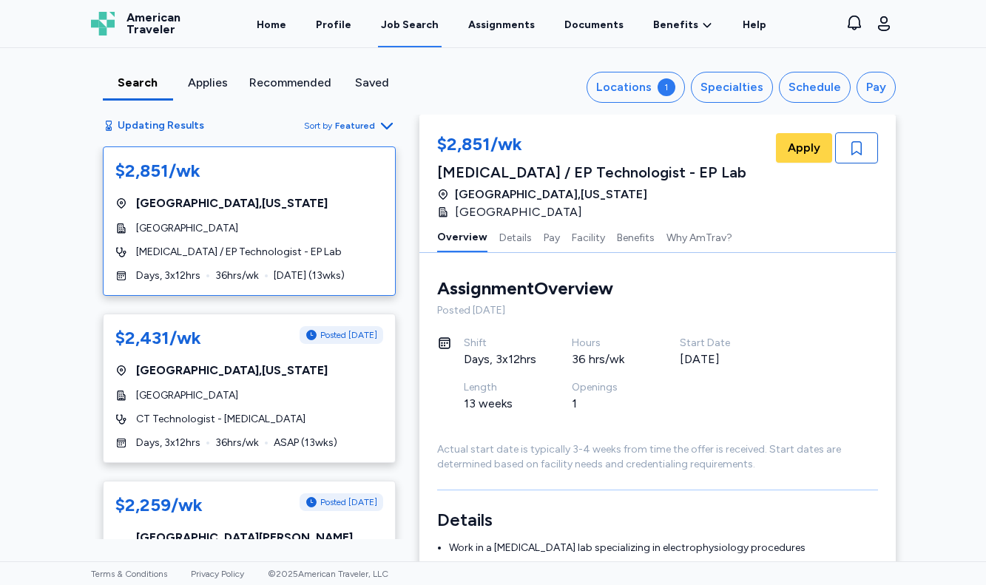
click at [711, 104] on div "Search Applies Recommended Saved Locations 1 Specialties Schedule Pay Updating …" at bounding box center [493, 81] width 829 height 67
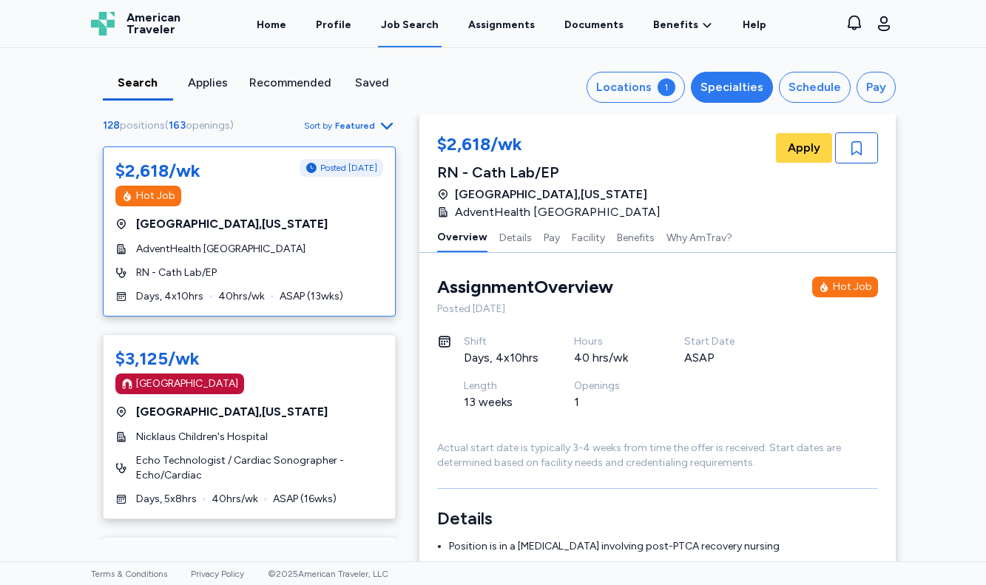
click at [724, 91] on div "Specialties" at bounding box center [732, 87] width 63 height 18
click at [739, 96] on button "Specialties" at bounding box center [732, 87] width 82 height 31
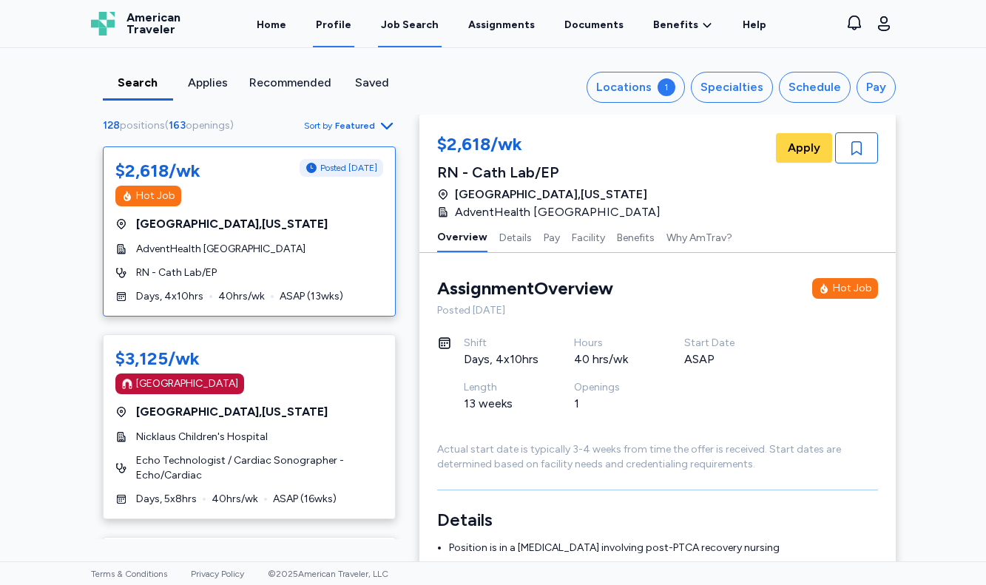
click at [326, 30] on link "Profile" at bounding box center [333, 24] width 41 height 46
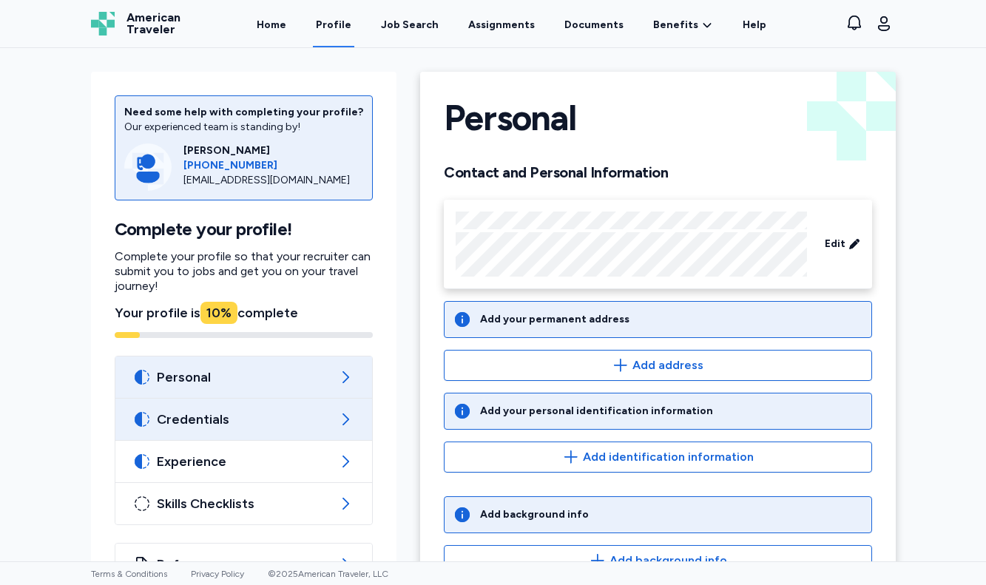
scroll to position [50, 0]
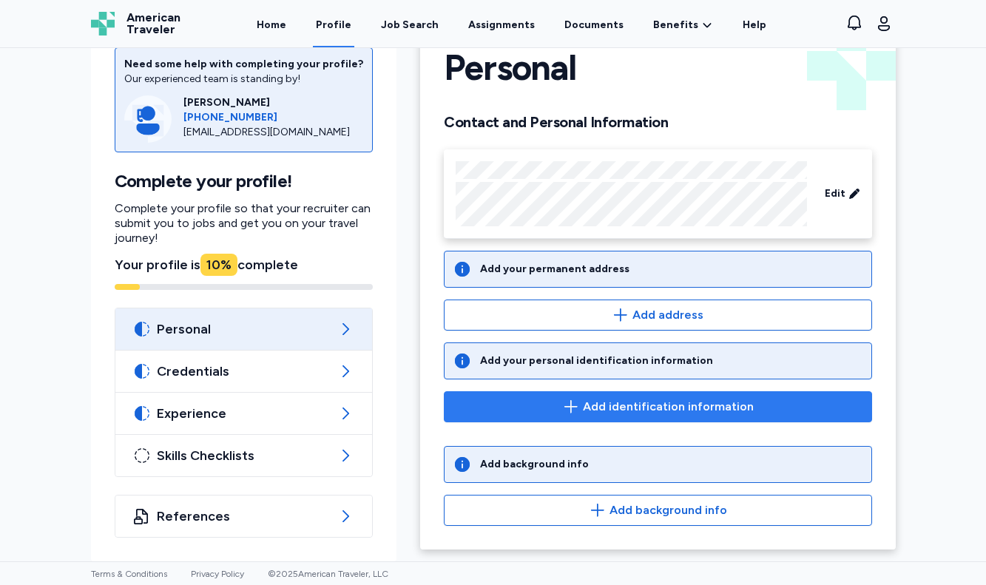
click at [549, 396] on button "Add identification information" at bounding box center [658, 406] width 428 height 31
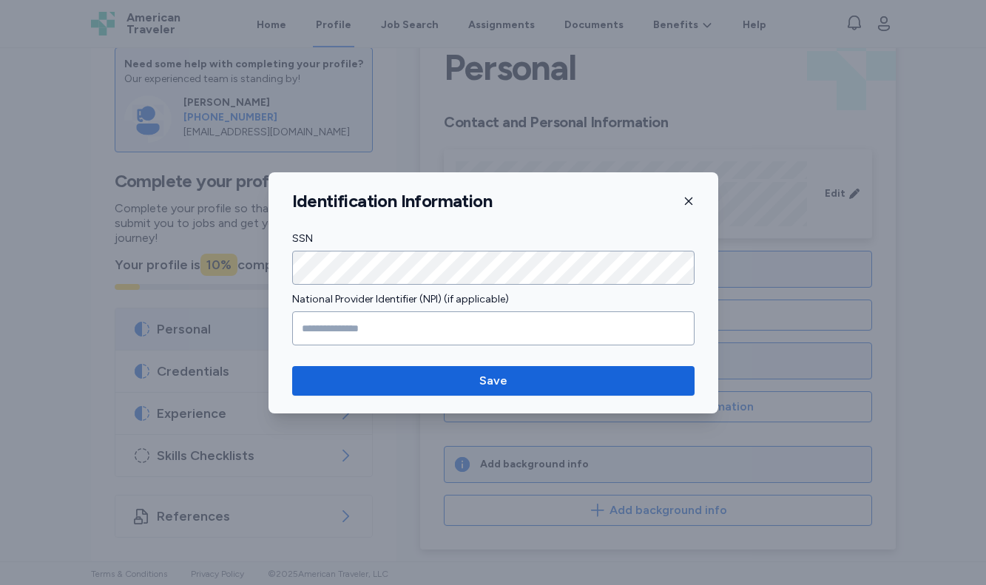
click at [688, 202] on icon "button" at bounding box center [689, 201] width 12 height 12
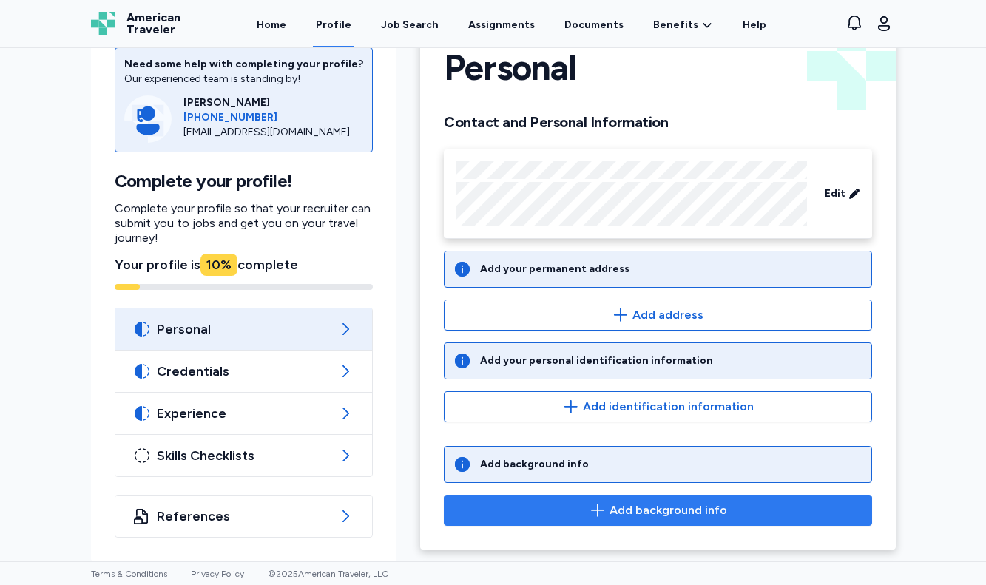
click at [551, 505] on span "Add background info" at bounding box center [658, 511] width 403 height 18
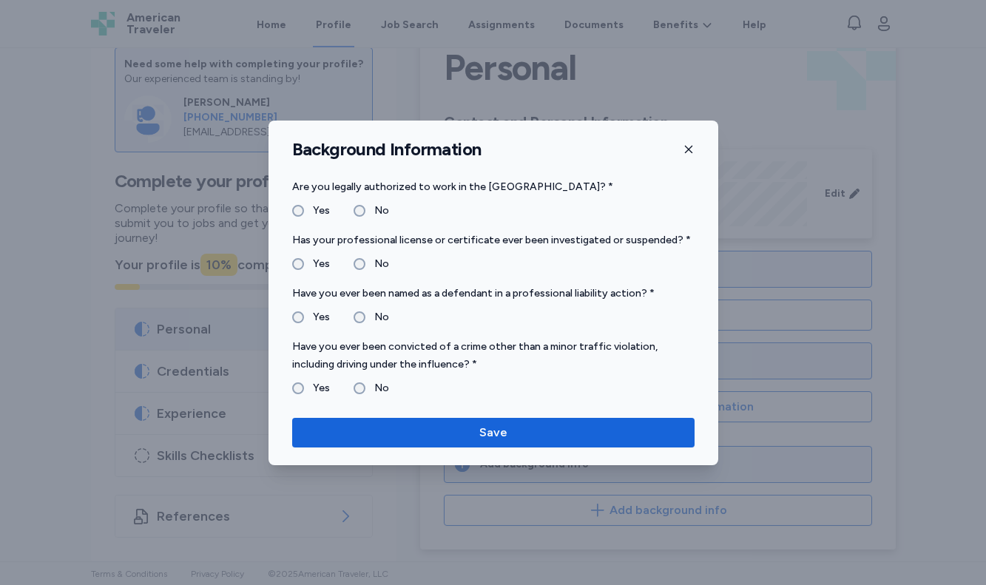
click at [371, 260] on label "No" at bounding box center [378, 264] width 24 height 18
click at [366, 311] on label "No" at bounding box center [378, 318] width 24 height 18
click at [383, 388] on label "No" at bounding box center [378, 389] width 24 height 18
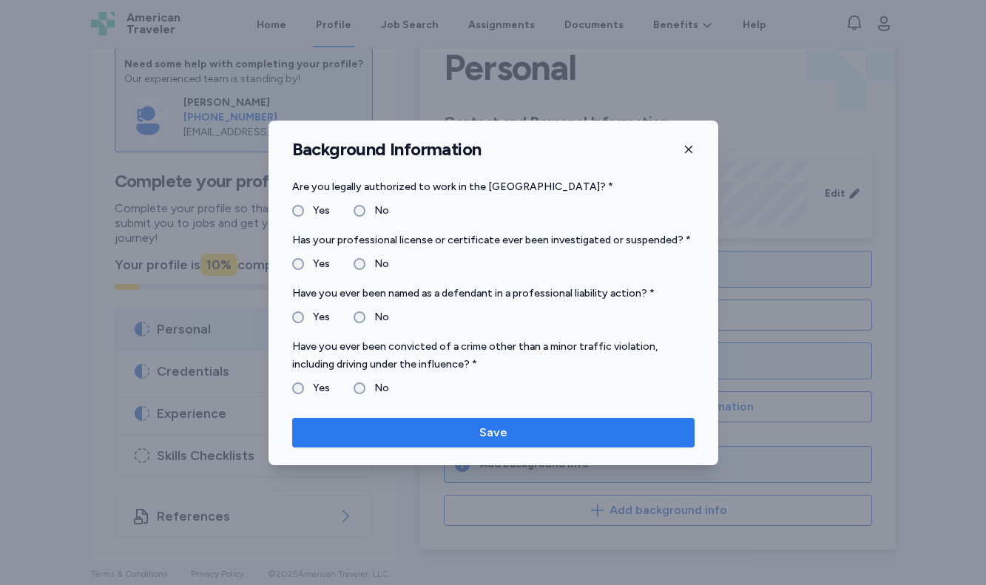
click at [407, 426] on span "Save" at bounding box center [493, 433] width 379 height 18
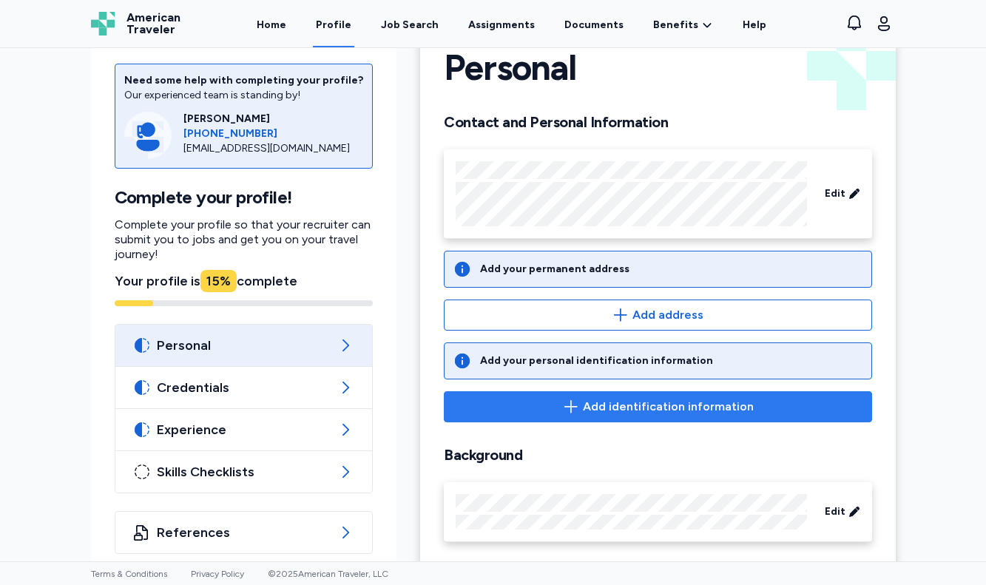
click at [613, 403] on span "Add identification information" at bounding box center [668, 407] width 171 height 18
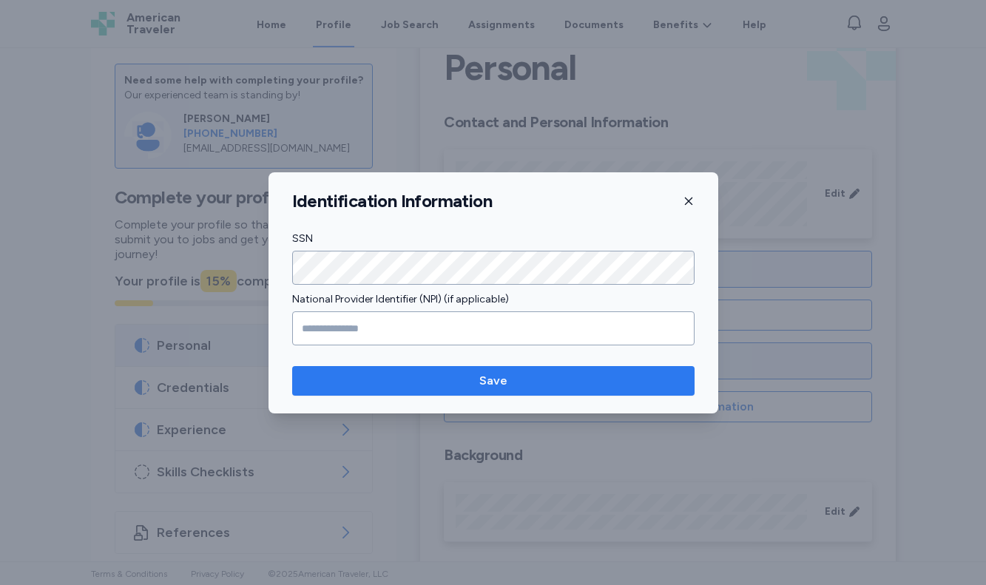
click at [457, 389] on span "Save" at bounding box center [493, 381] width 379 height 18
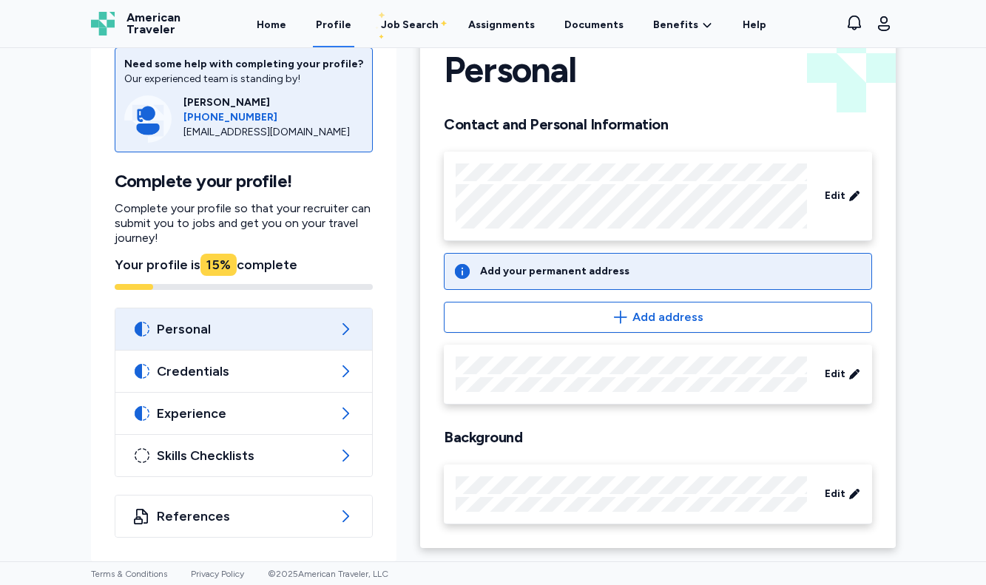
scroll to position [48, 0]
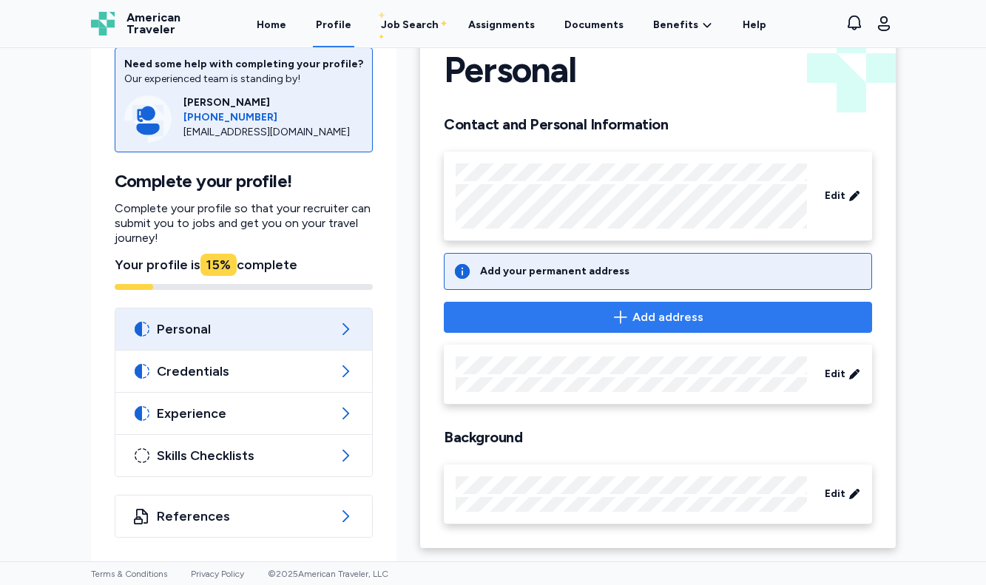
click at [590, 303] on button "Add address" at bounding box center [658, 317] width 428 height 31
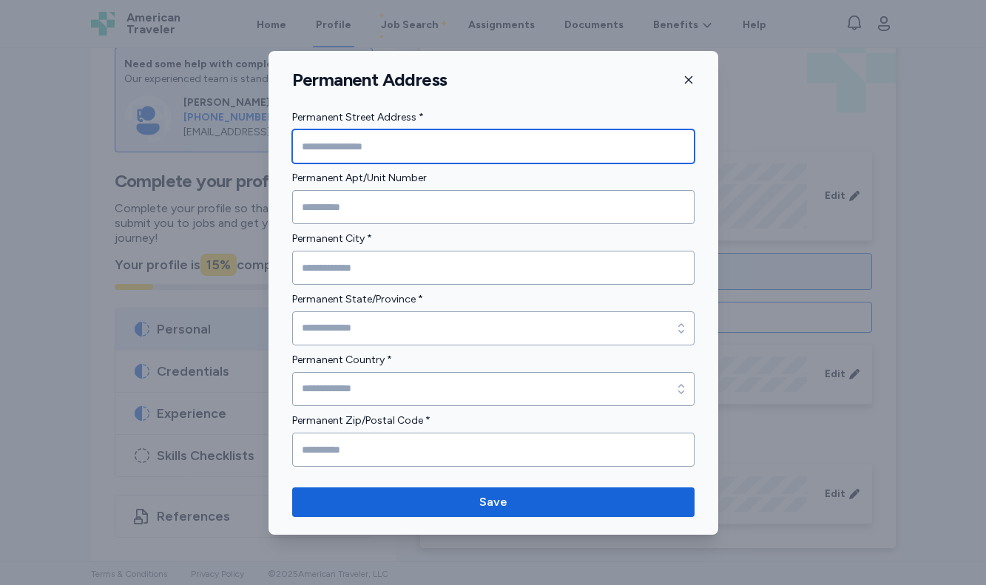
click at [332, 150] on input "Permanent Street Address *" at bounding box center [493, 146] width 403 height 34
type input "**********"
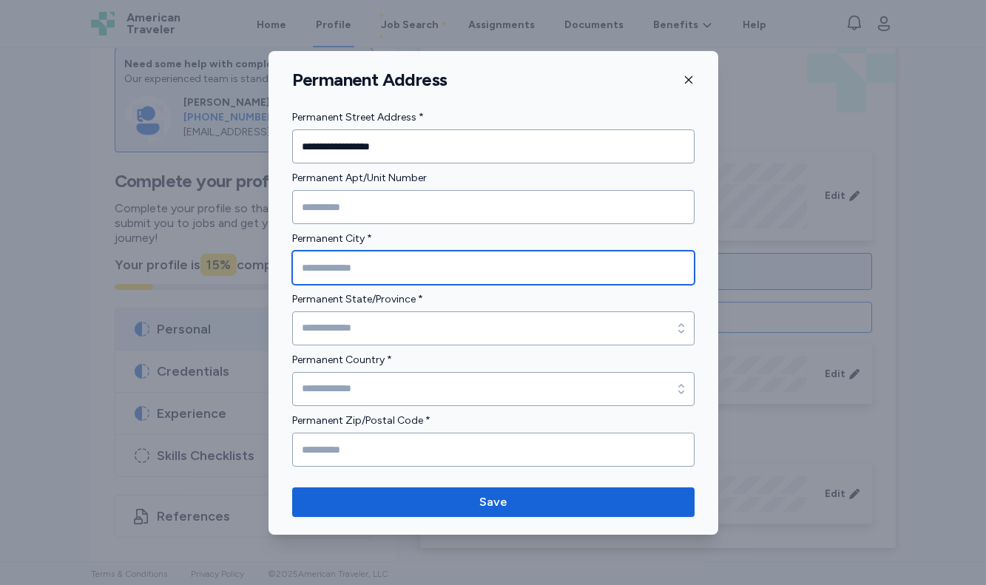
click at [351, 270] on input "Permanent City *" at bounding box center [493, 268] width 403 height 34
type input "**********"
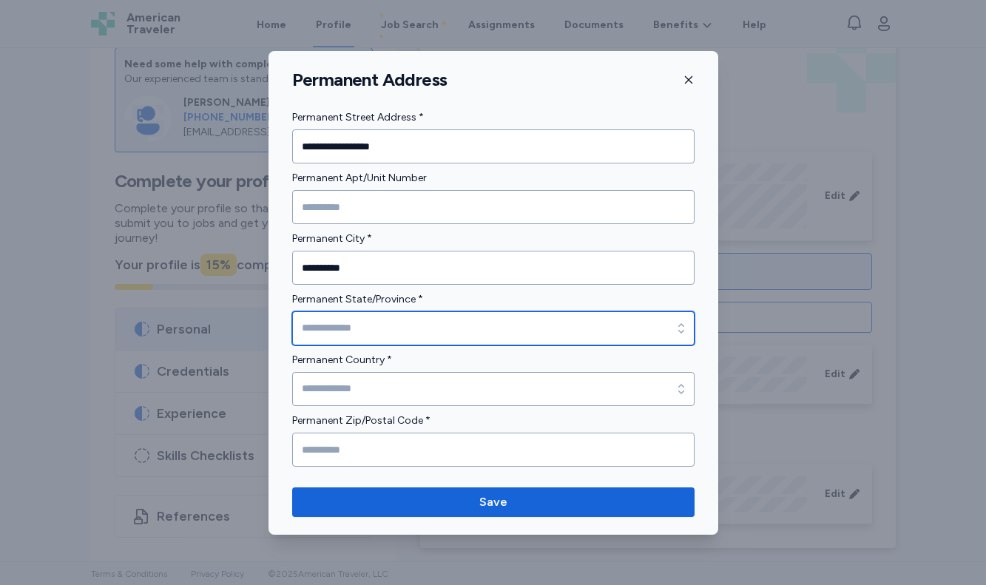
click at [385, 326] on input "Permanent State/Province *" at bounding box center [493, 329] width 403 height 34
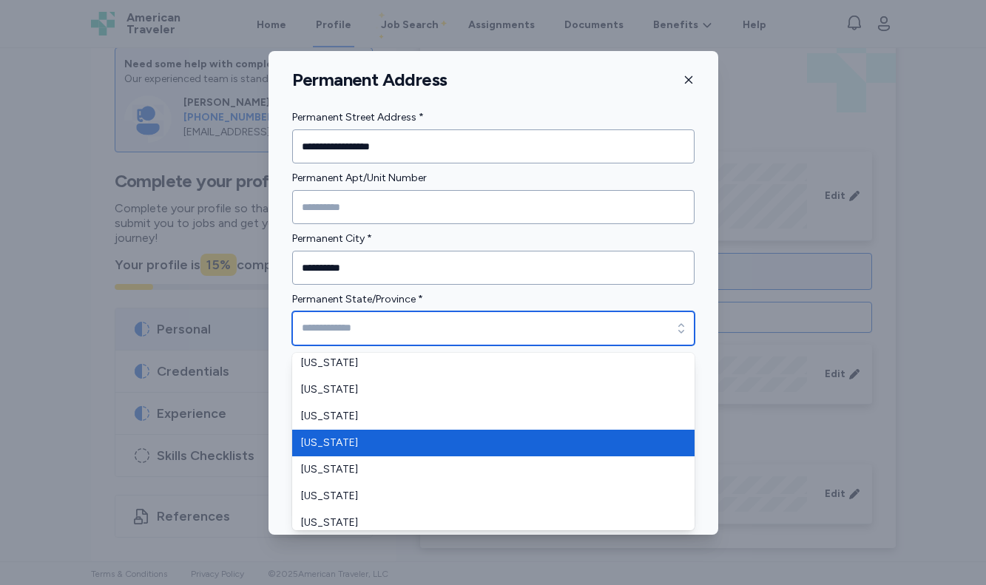
scroll to position [222, 0]
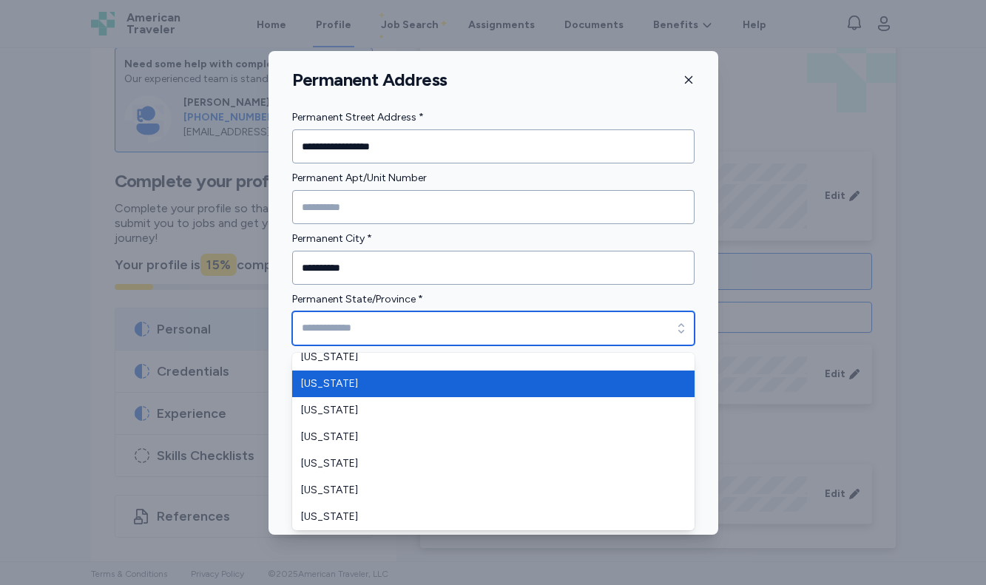
type input "*******"
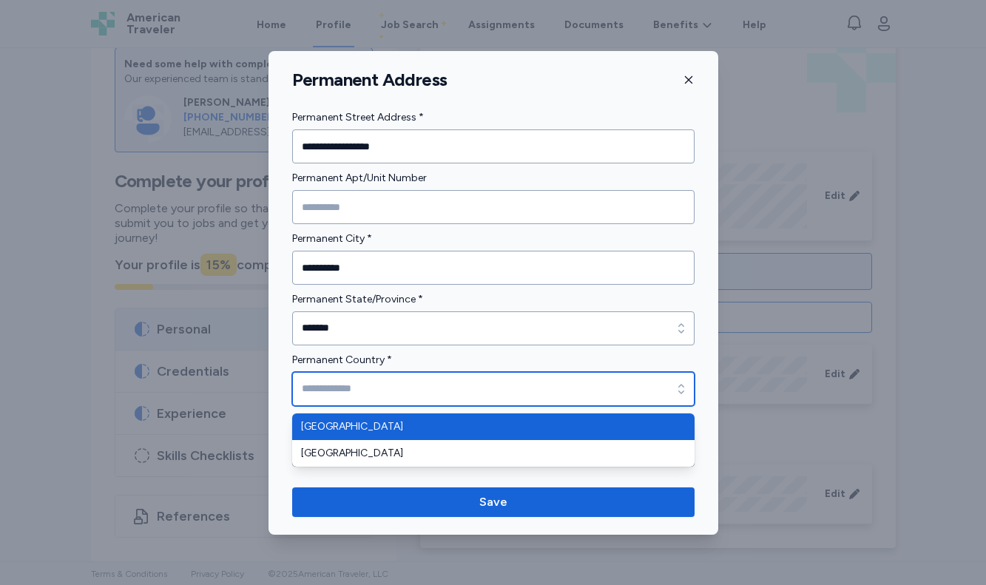
click at [367, 396] on input "Permanent Country *" at bounding box center [493, 389] width 403 height 34
type input "**********"
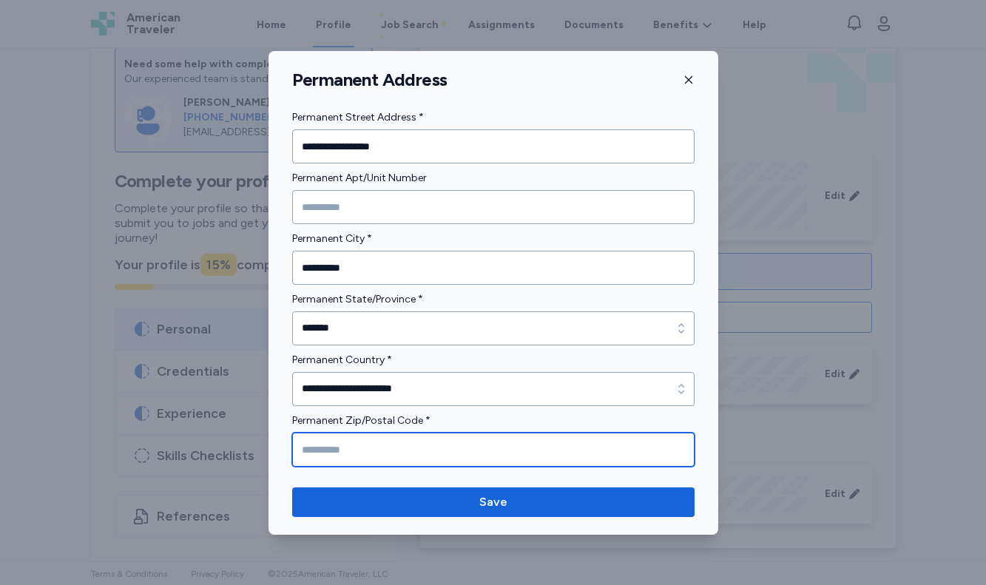
click at [340, 448] on input "Permanent Zip/Postal Code *" at bounding box center [493, 450] width 403 height 34
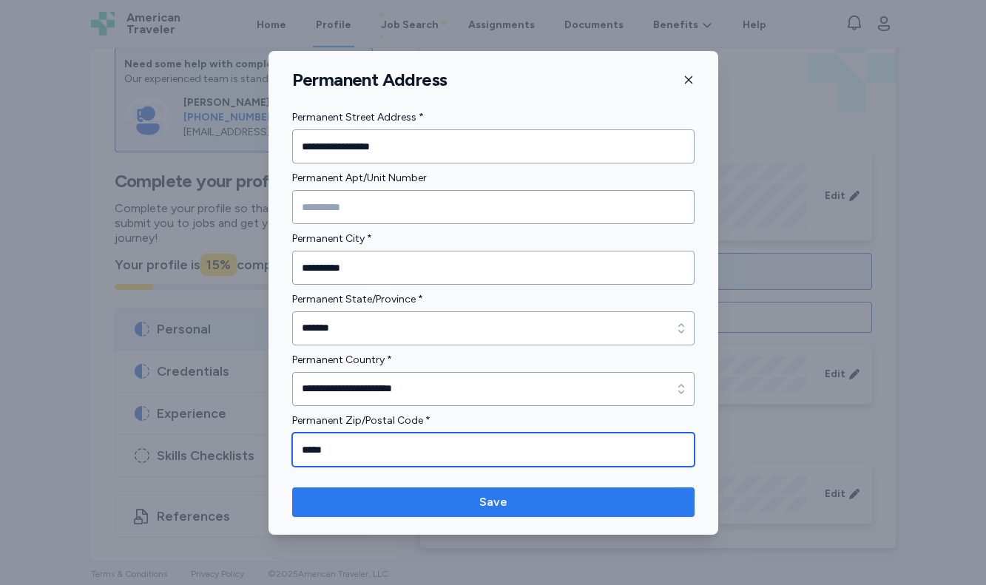
type input "*****"
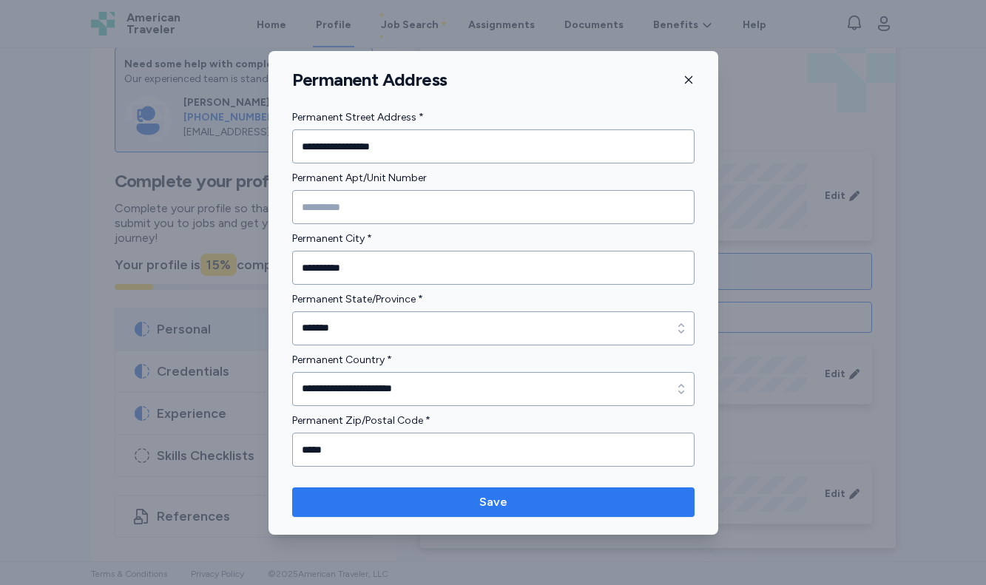
click at [445, 488] on button "Save" at bounding box center [493, 503] width 403 height 30
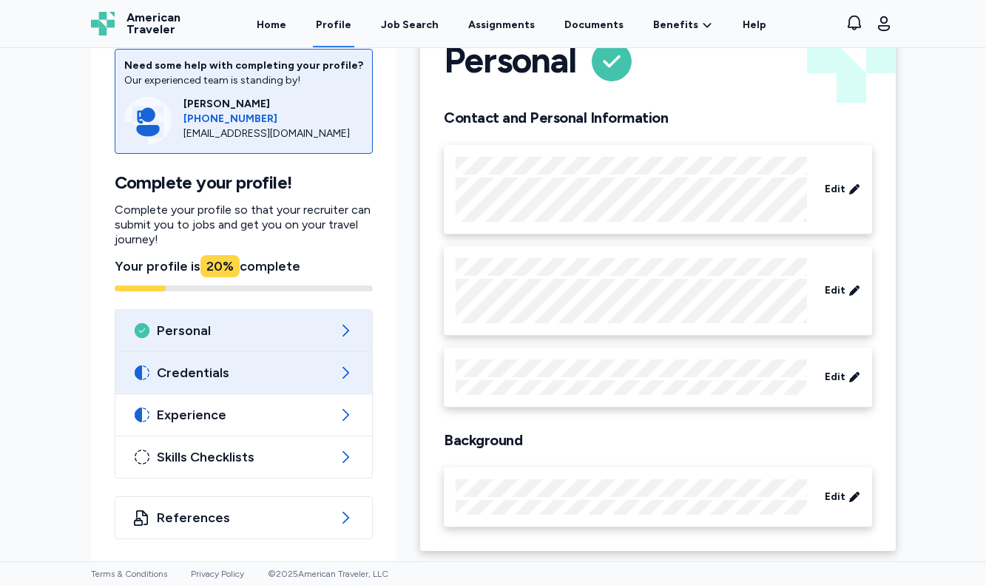
scroll to position [59, 0]
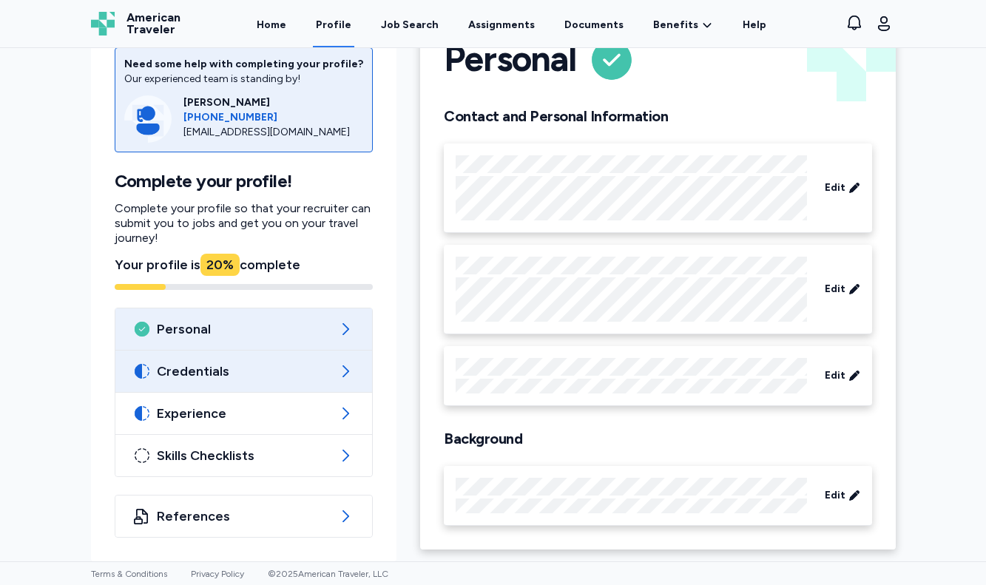
click at [215, 374] on span "Credentials" at bounding box center [244, 372] width 175 height 18
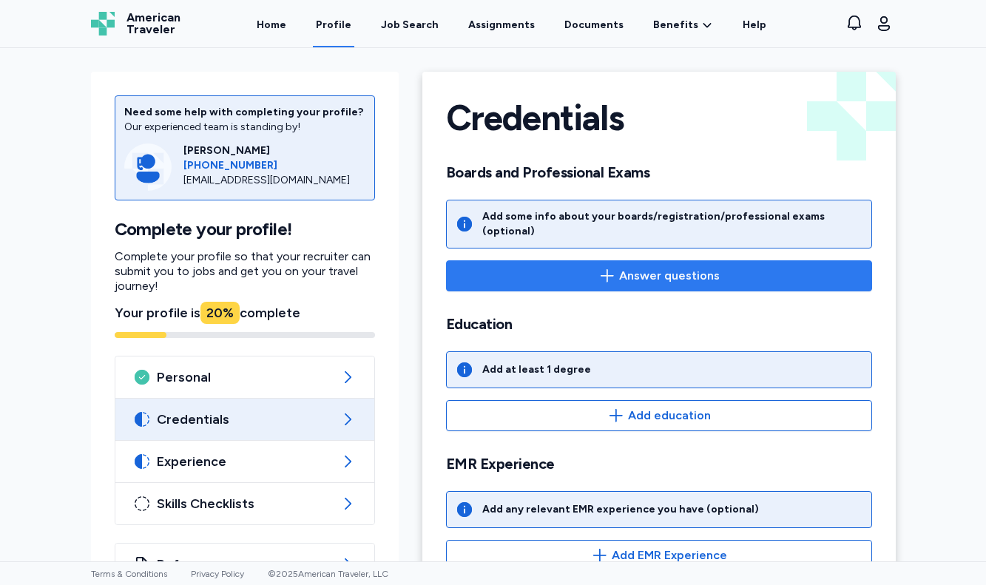
click at [611, 267] on icon "button" at bounding box center [608, 276] width 18 height 18
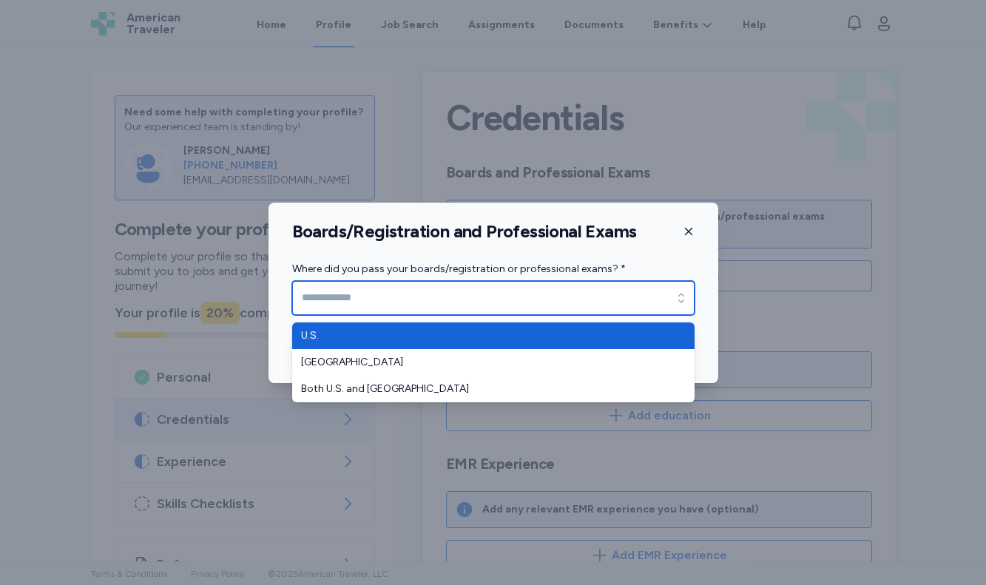
click at [539, 302] on input "Where did you pass your boards/registration or professional exams? *" at bounding box center [493, 298] width 403 height 34
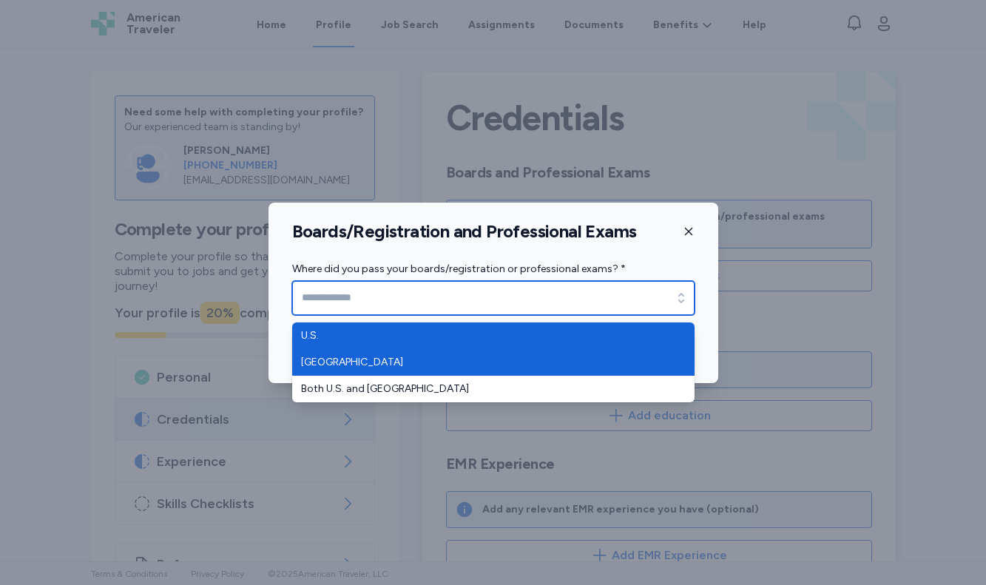
type input "****"
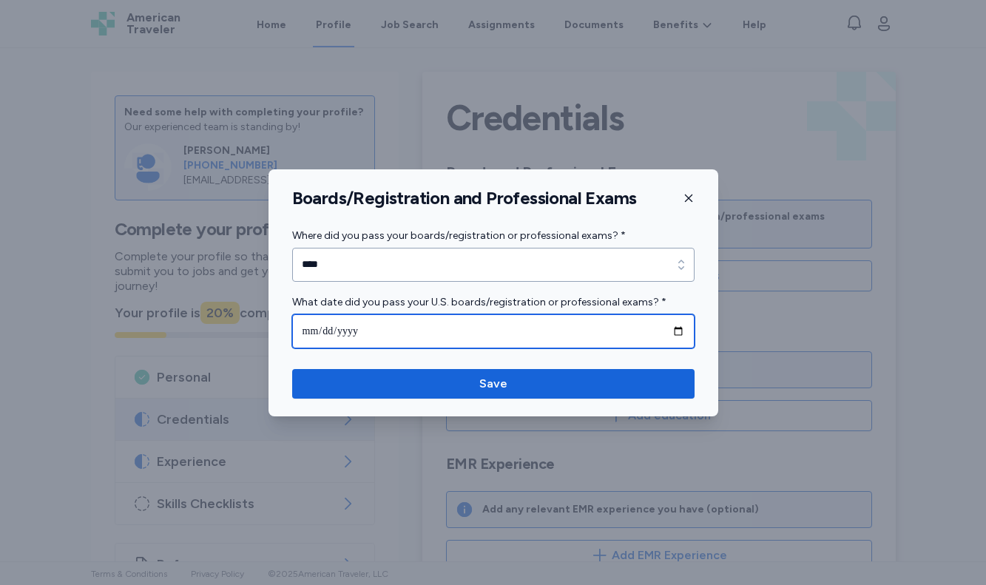
click at [312, 334] on input "date" at bounding box center [493, 331] width 403 height 34
type input "**********"
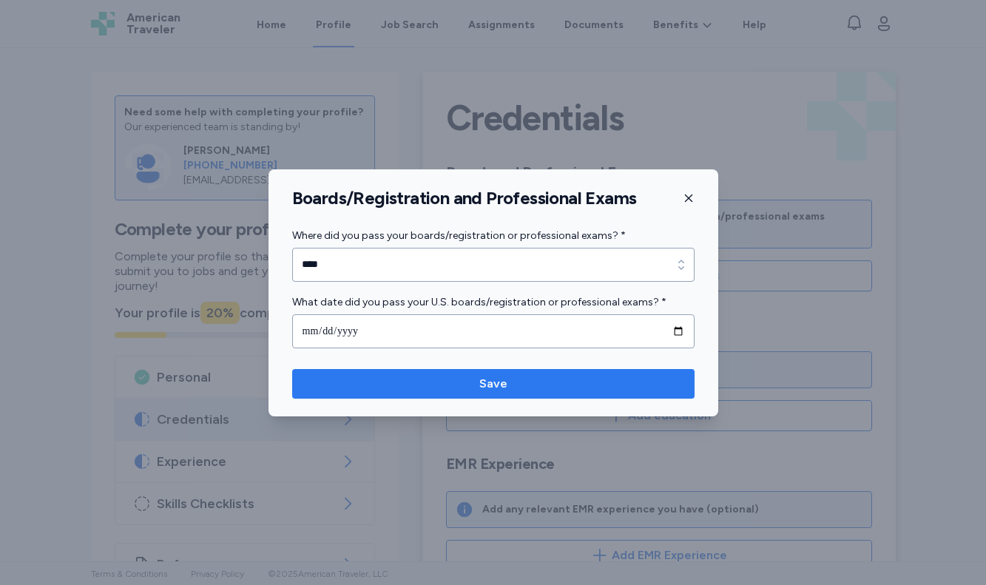
click at [375, 388] on span "Save" at bounding box center [493, 384] width 379 height 18
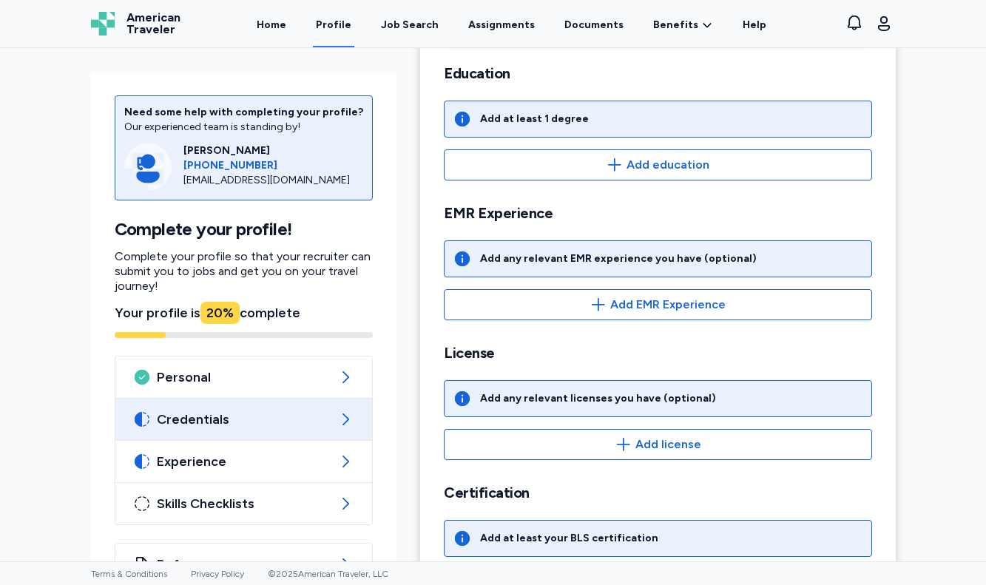
scroll to position [293, 0]
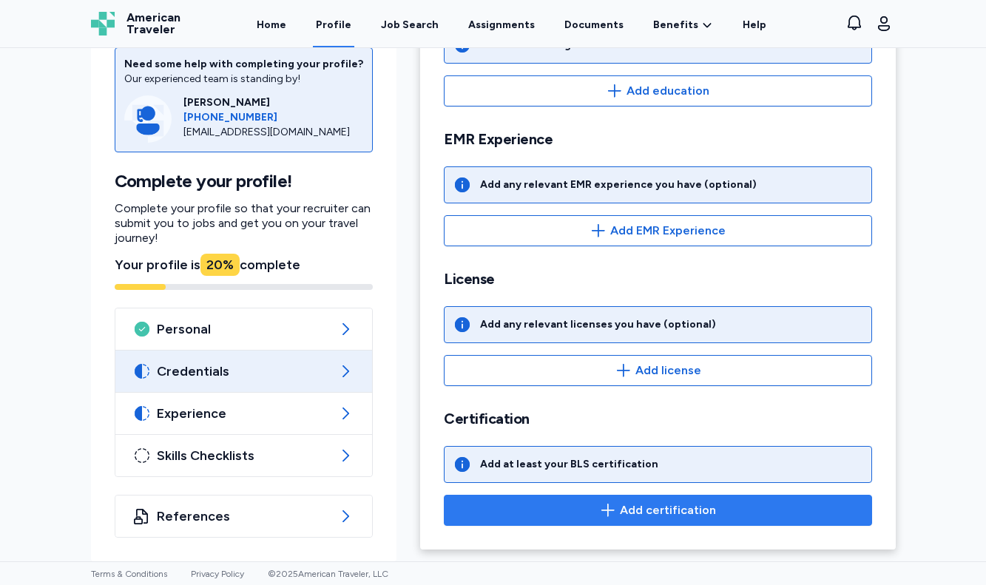
click at [616, 508] on span "Add certification" at bounding box center [658, 511] width 403 height 18
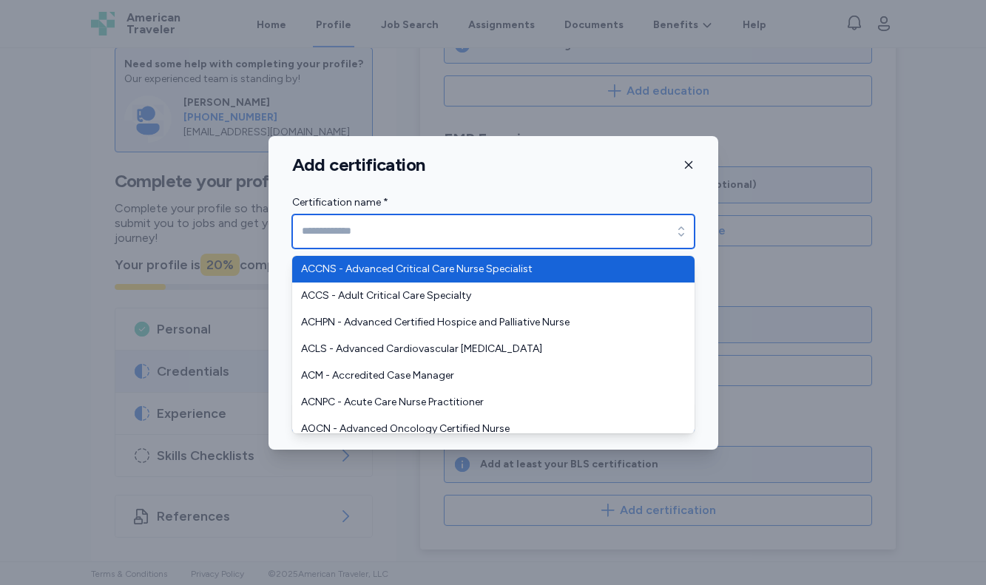
click at [508, 243] on input "Certification name *" at bounding box center [493, 232] width 403 height 34
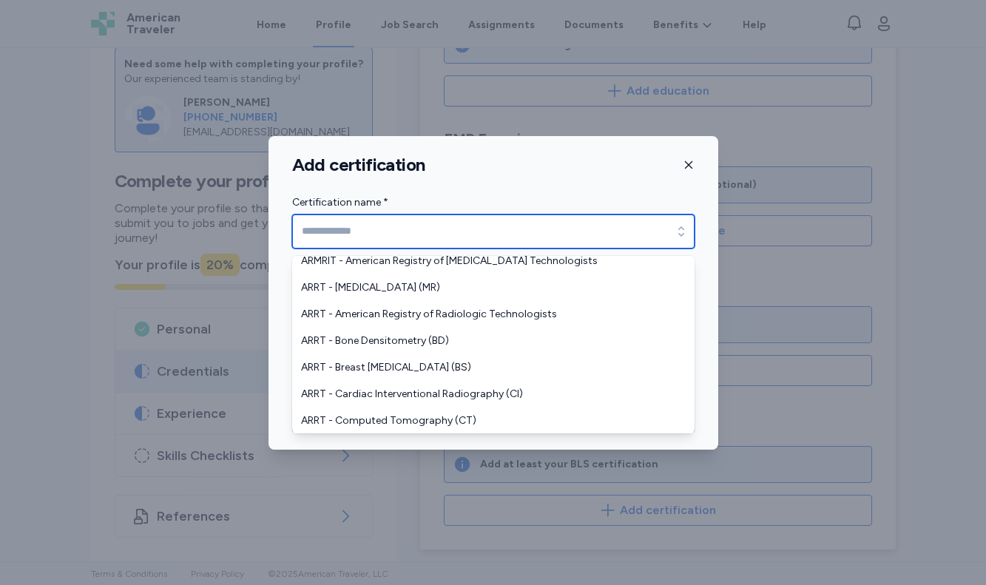
scroll to position [222, 0]
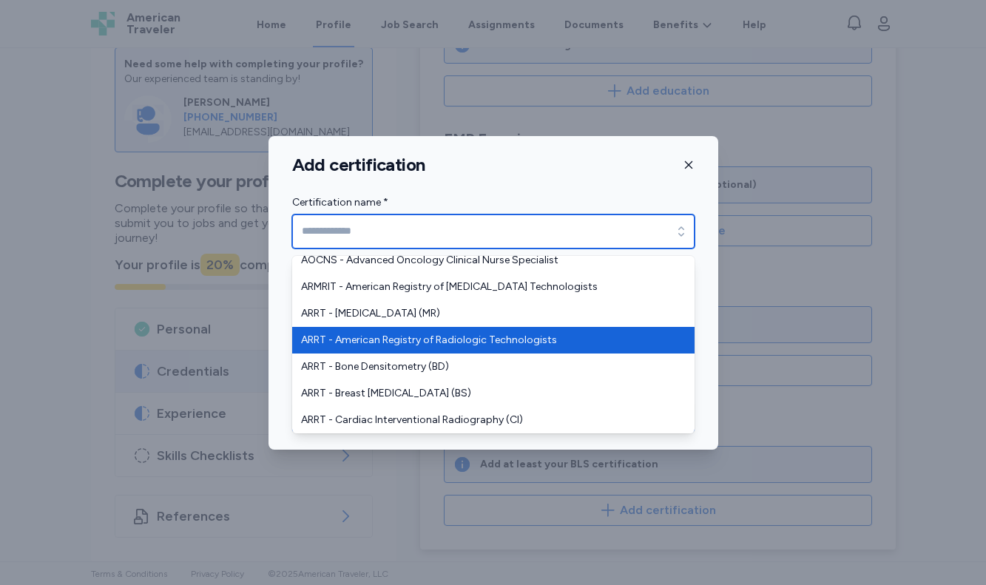
type input "**********"
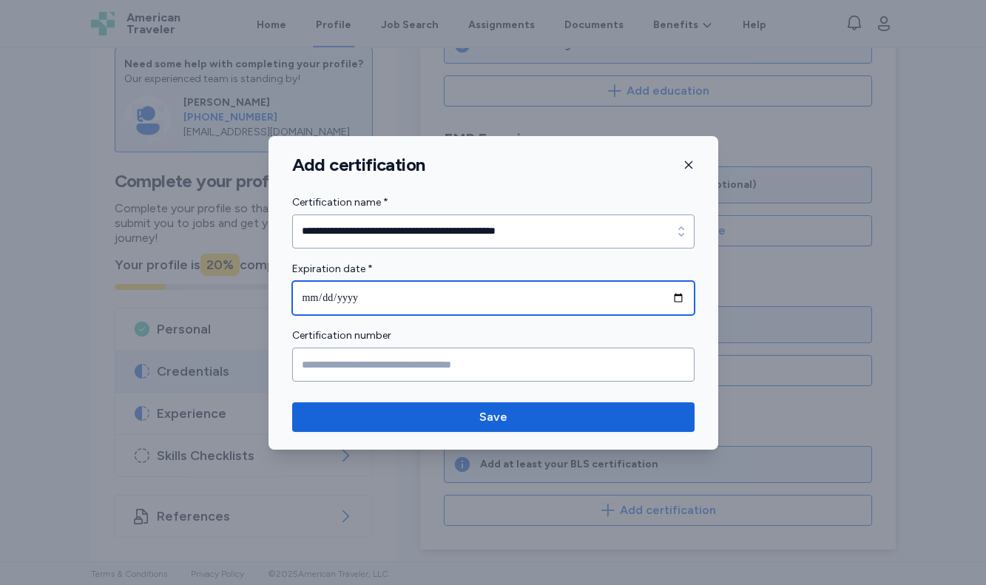
click at [369, 300] on input "date" at bounding box center [493, 298] width 403 height 34
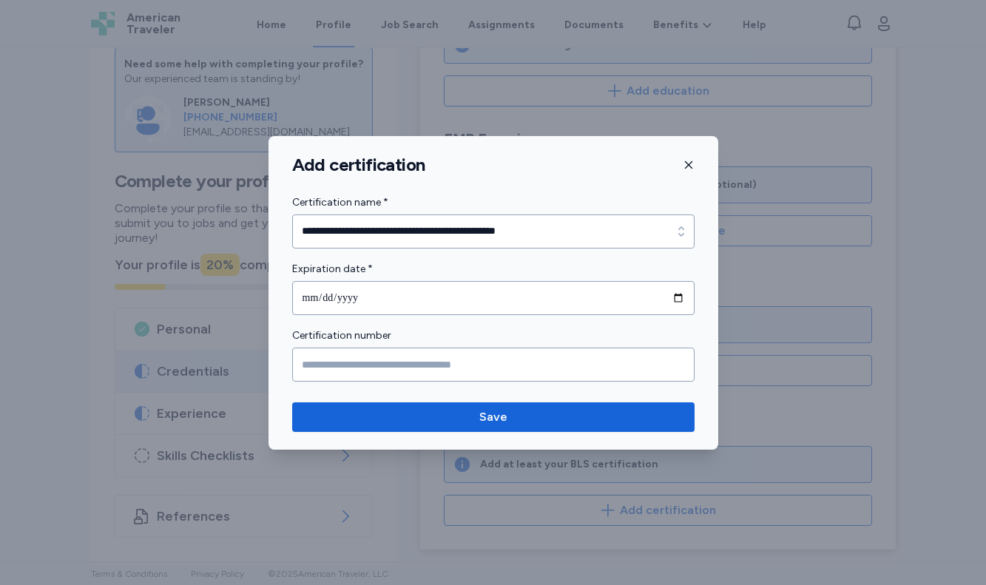
click at [690, 169] on icon "button" at bounding box center [689, 165] width 12 height 12
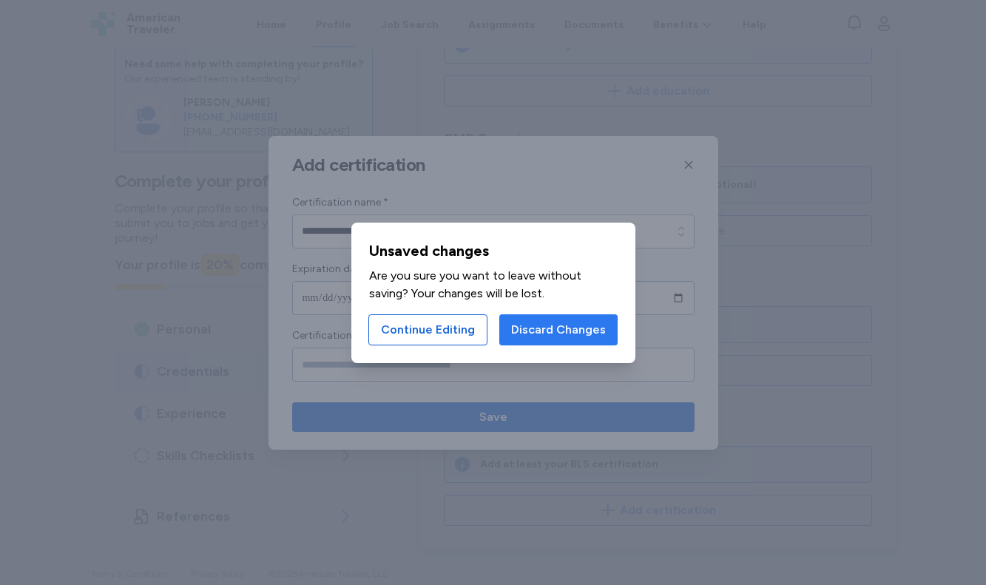
click at [564, 325] on span "Discard Changes" at bounding box center [558, 330] width 95 height 18
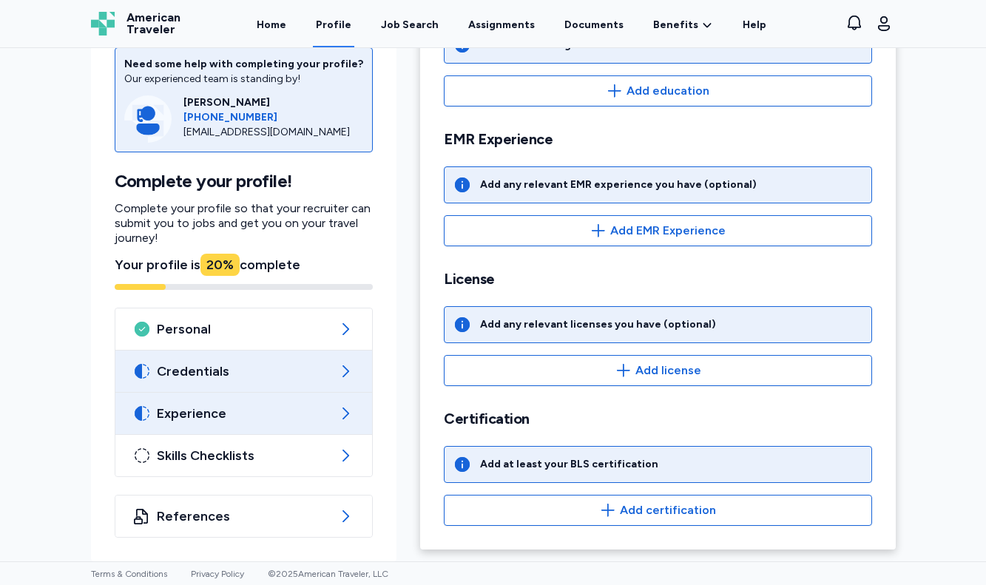
click at [182, 408] on span "Experience" at bounding box center [244, 414] width 175 height 18
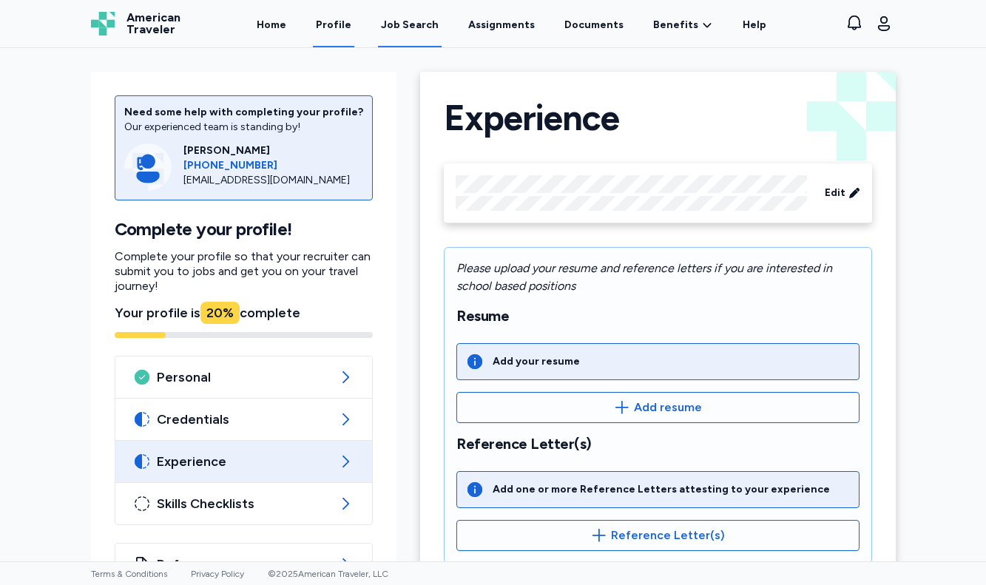
click at [425, 27] on div "Job Search" at bounding box center [410, 25] width 58 height 15
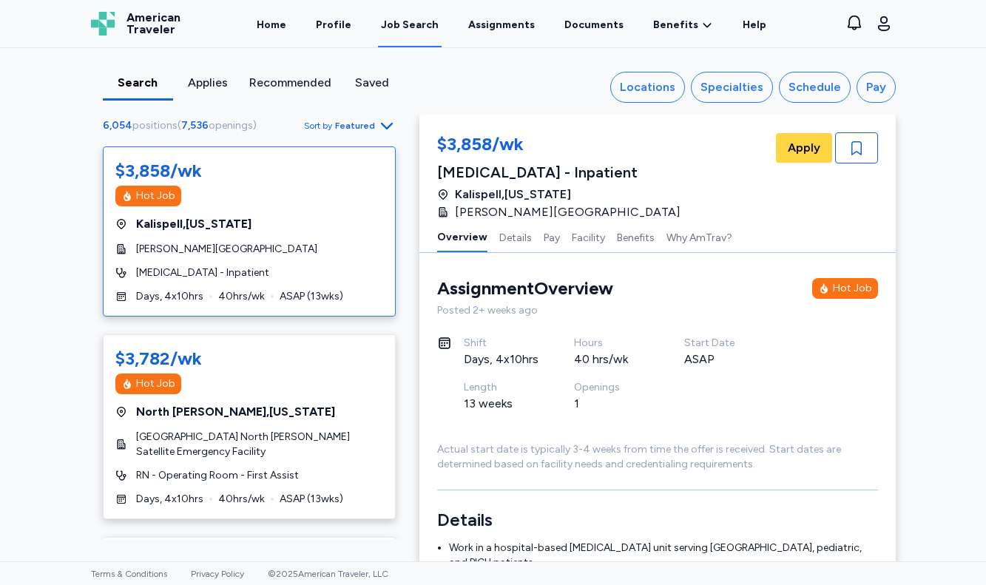
click at [722, 104] on div "Search Applies Recommended Saved Locations Specialties Schedule Pay 6,054 posit…" at bounding box center [493, 81] width 829 height 67
click at [722, 98] on button "Specialties" at bounding box center [732, 87] width 82 height 31
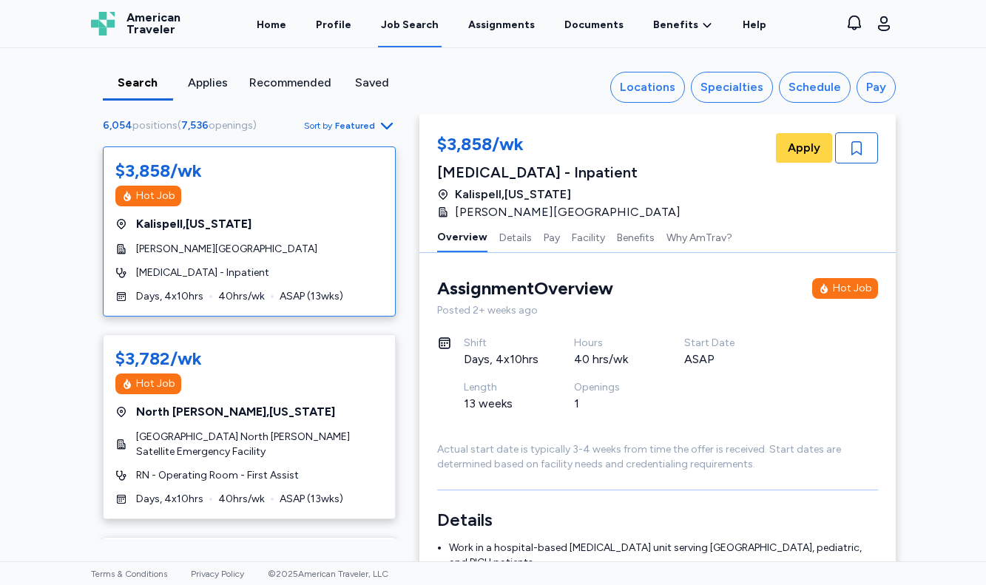
click at [377, 111] on div "Search Applies Recommended Saved Locations Specialties Schedule Pay 6,054 posit…" at bounding box center [493, 81] width 829 height 67
click at [364, 124] on span "Featured" at bounding box center [355, 126] width 40 height 12
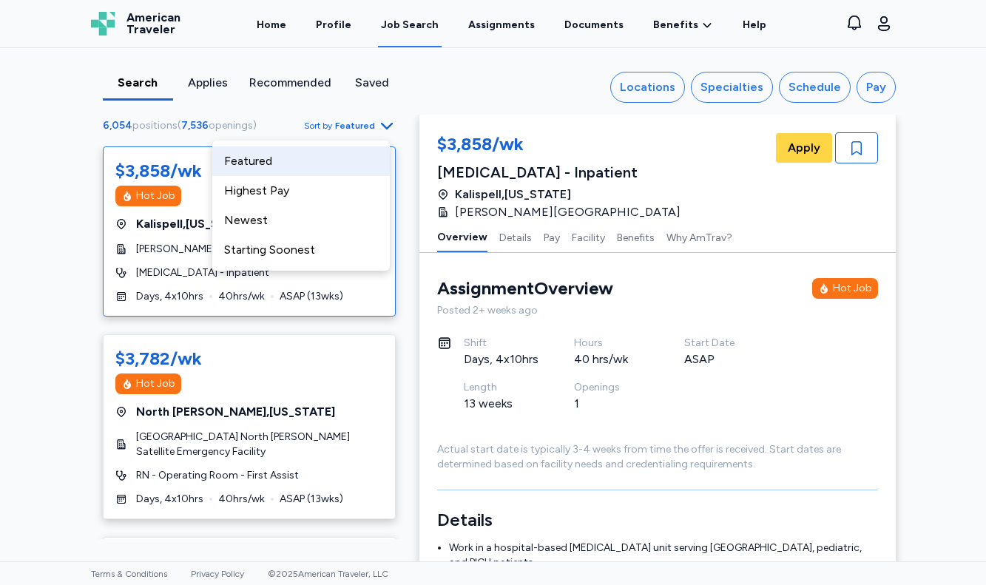
click at [369, 129] on span "Sort by Featured" at bounding box center [350, 126] width 92 height 18
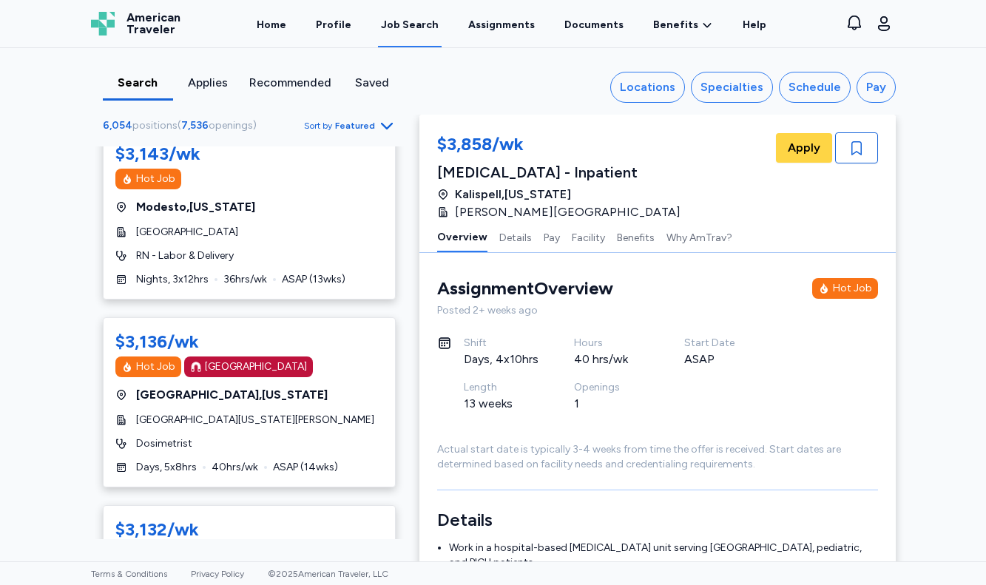
scroll to position [9188, 0]
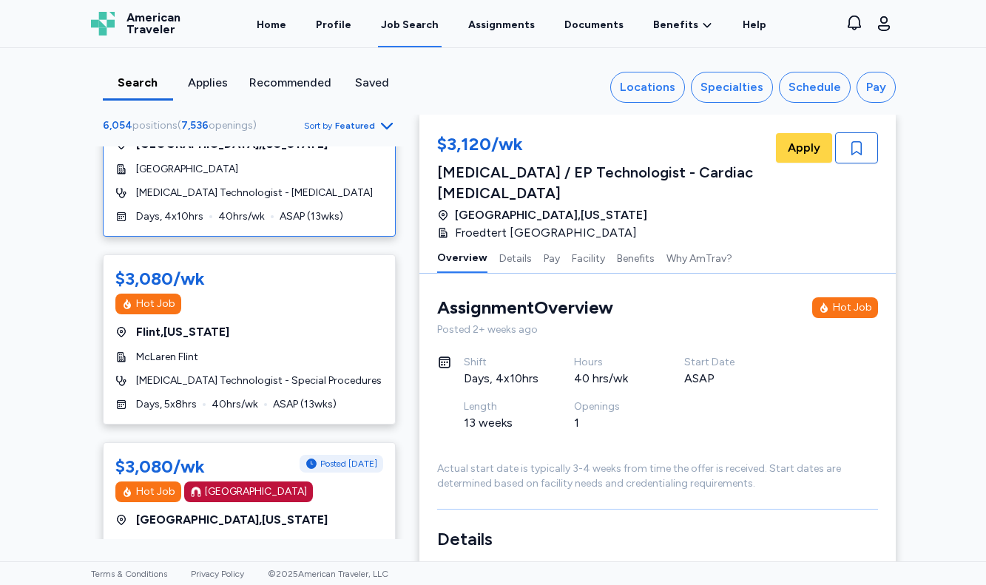
scroll to position [3700, 0]
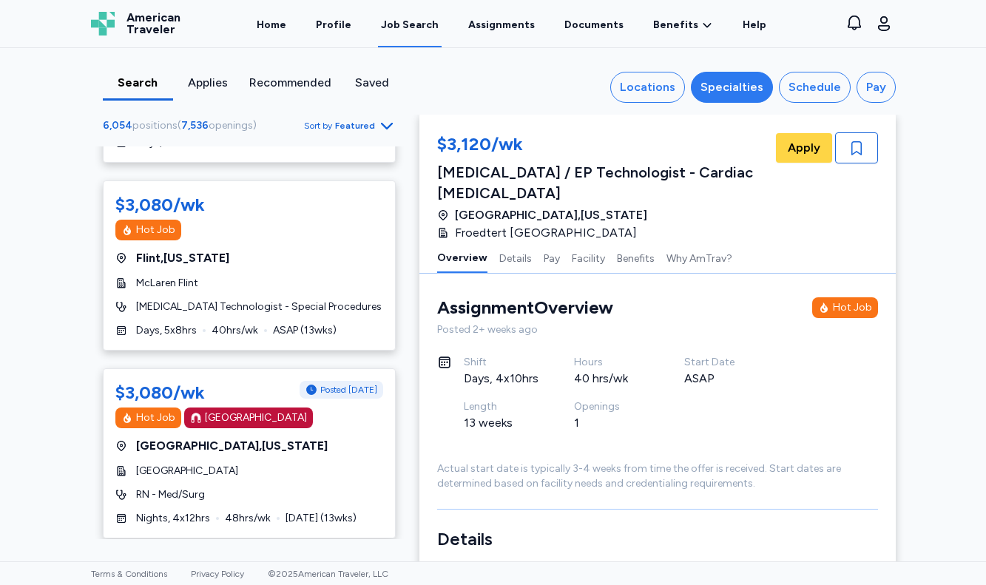
click at [728, 84] on div "Specialties" at bounding box center [732, 87] width 63 height 18
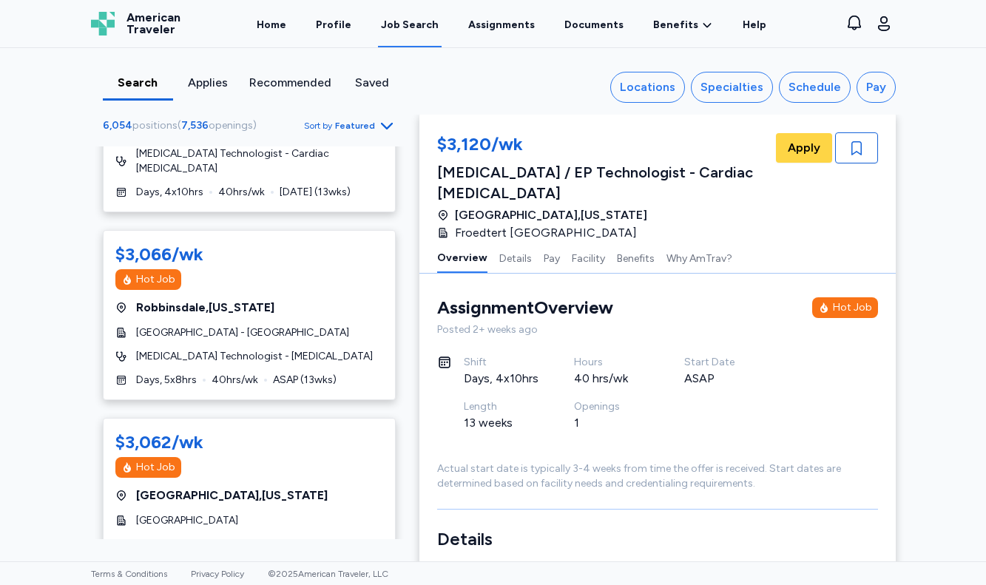
scroll to position [5920, 0]
